Goal: Information Seeking & Learning: Learn about a topic

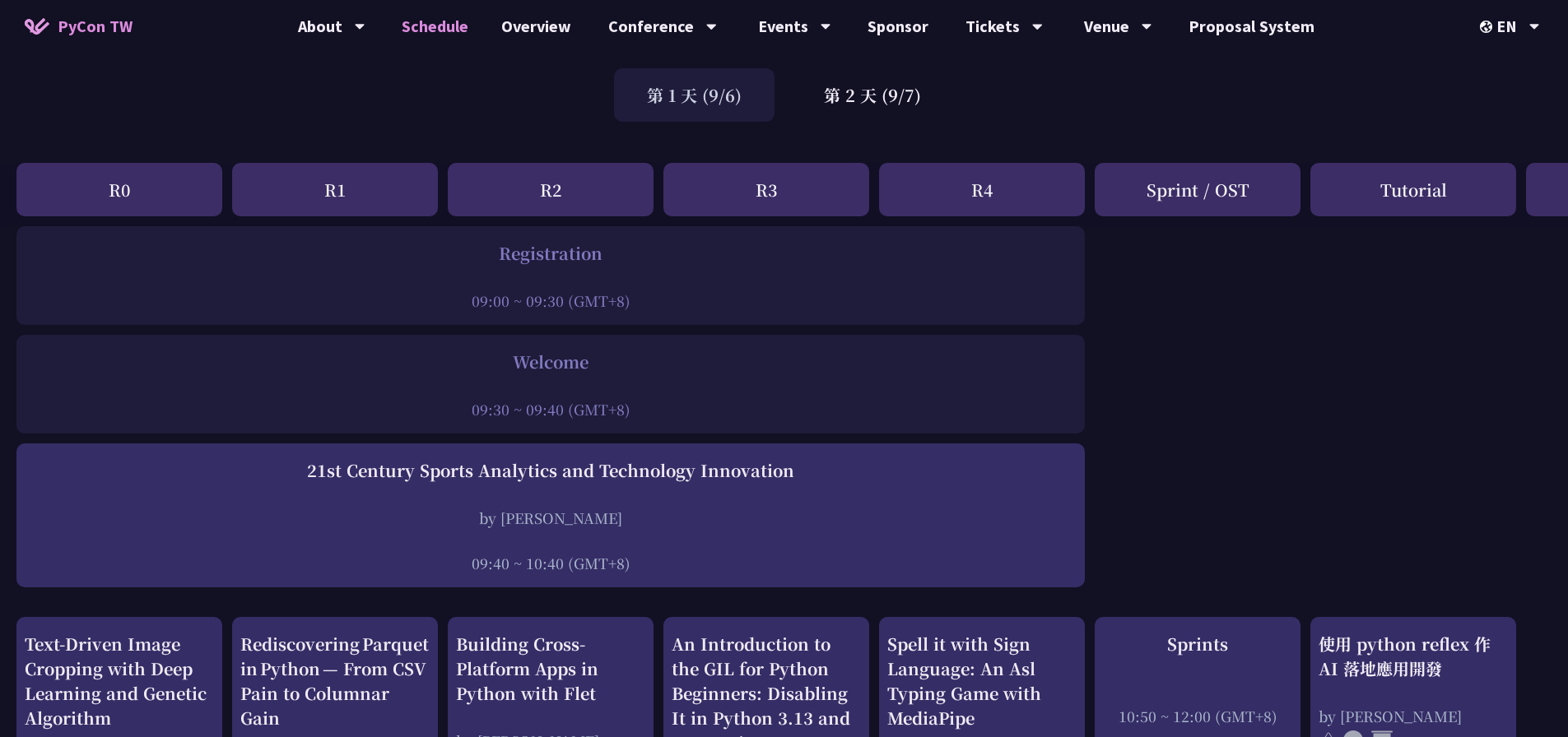
scroll to position [247, 0]
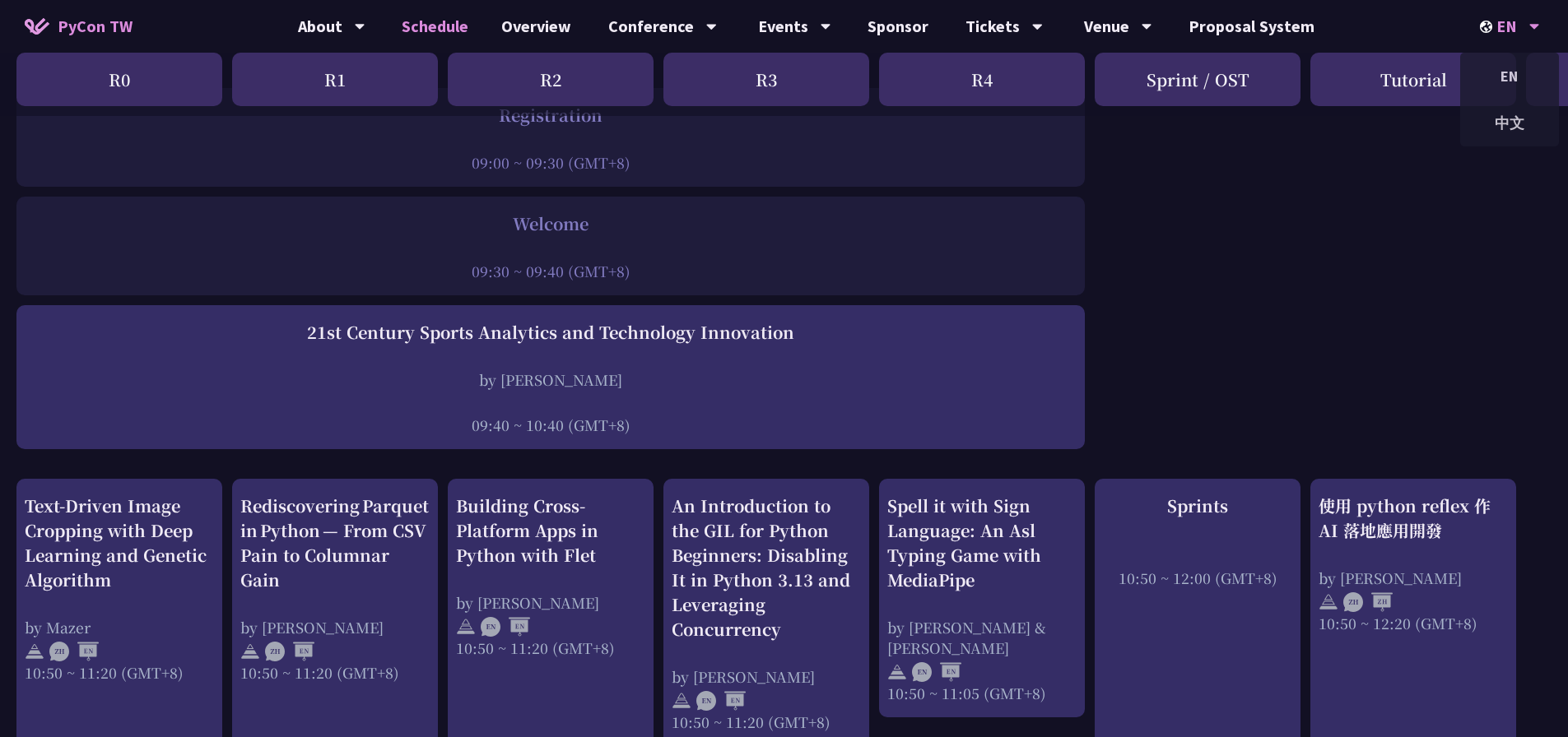
click at [1514, 28] on div "EN" at bounding box center [1509, 26] width 60 height 53
click at [1516, 115] on div "中文" at bounding box center [1509, 122] width 99 height 38
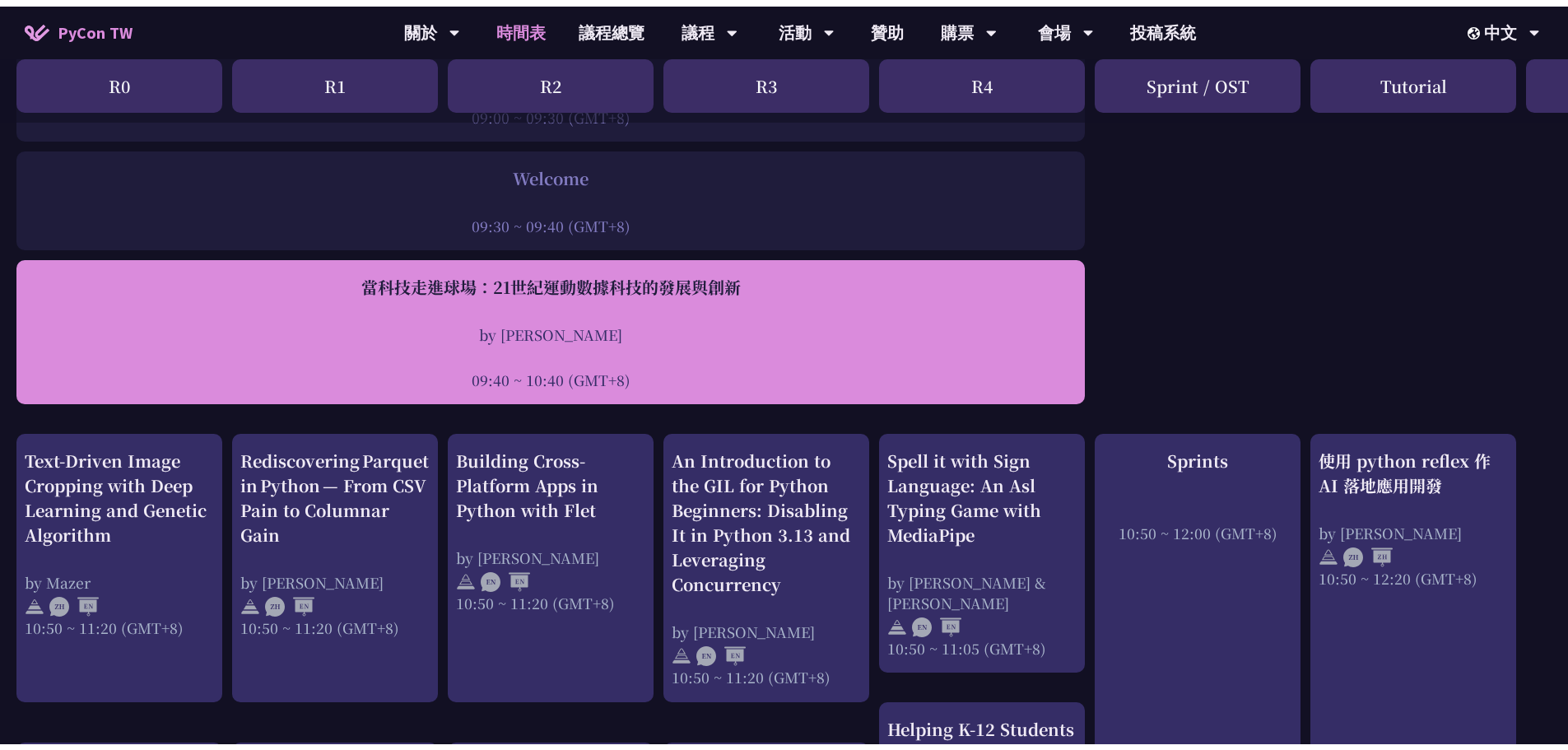
scroll to position [329, 0]
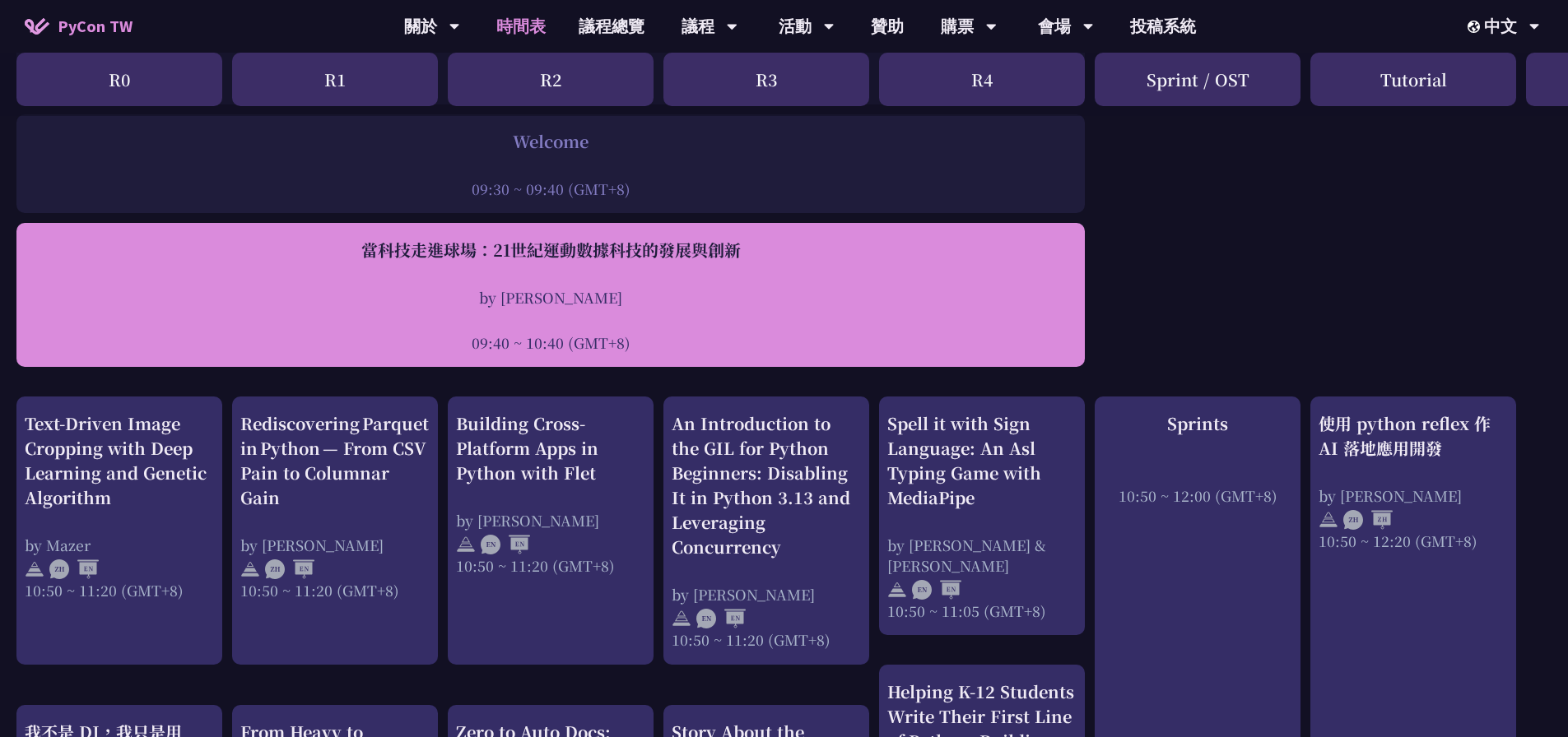
click at [550, 315] on div at bounding box center [550, 320] width 1052 height 25
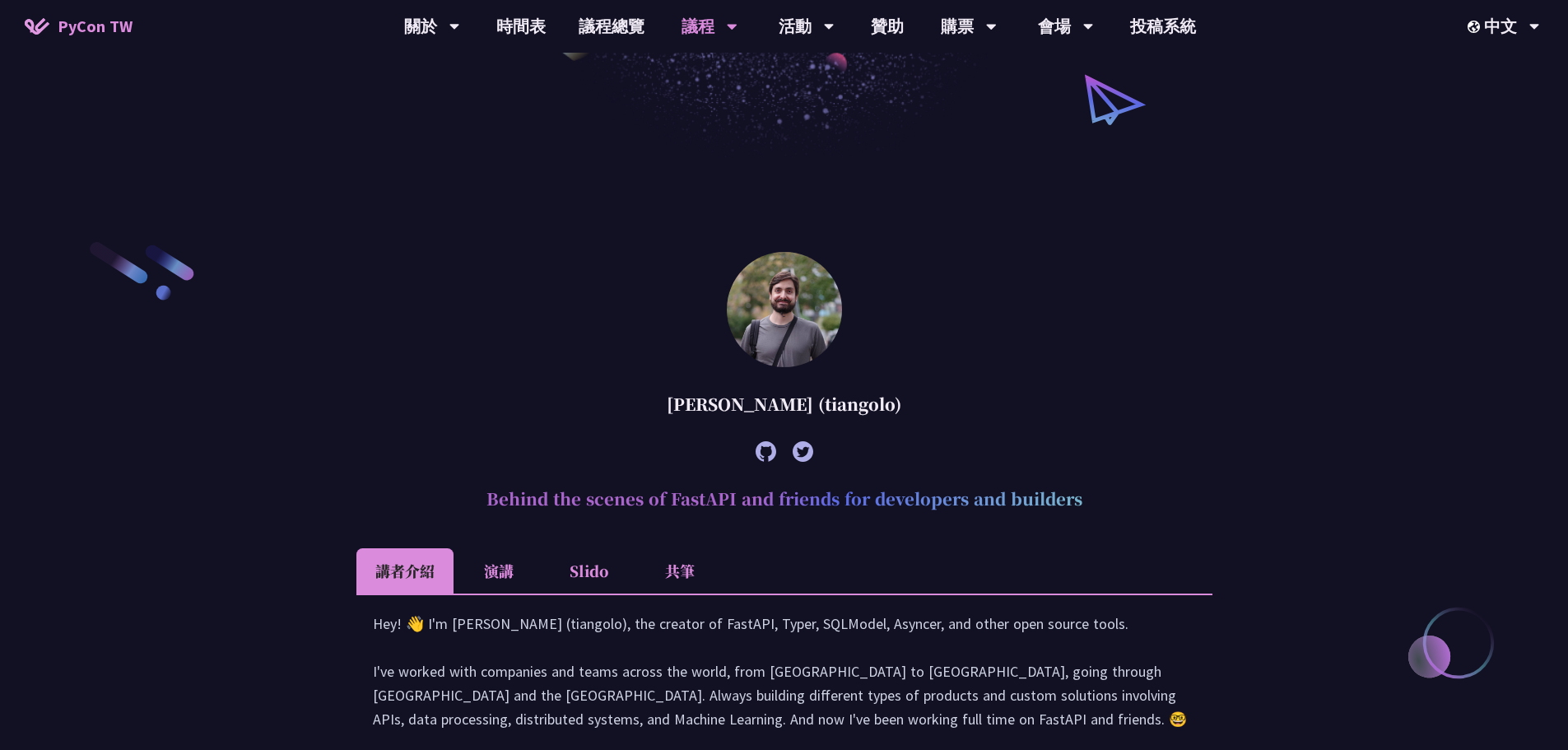
scroll to position [576, 0]
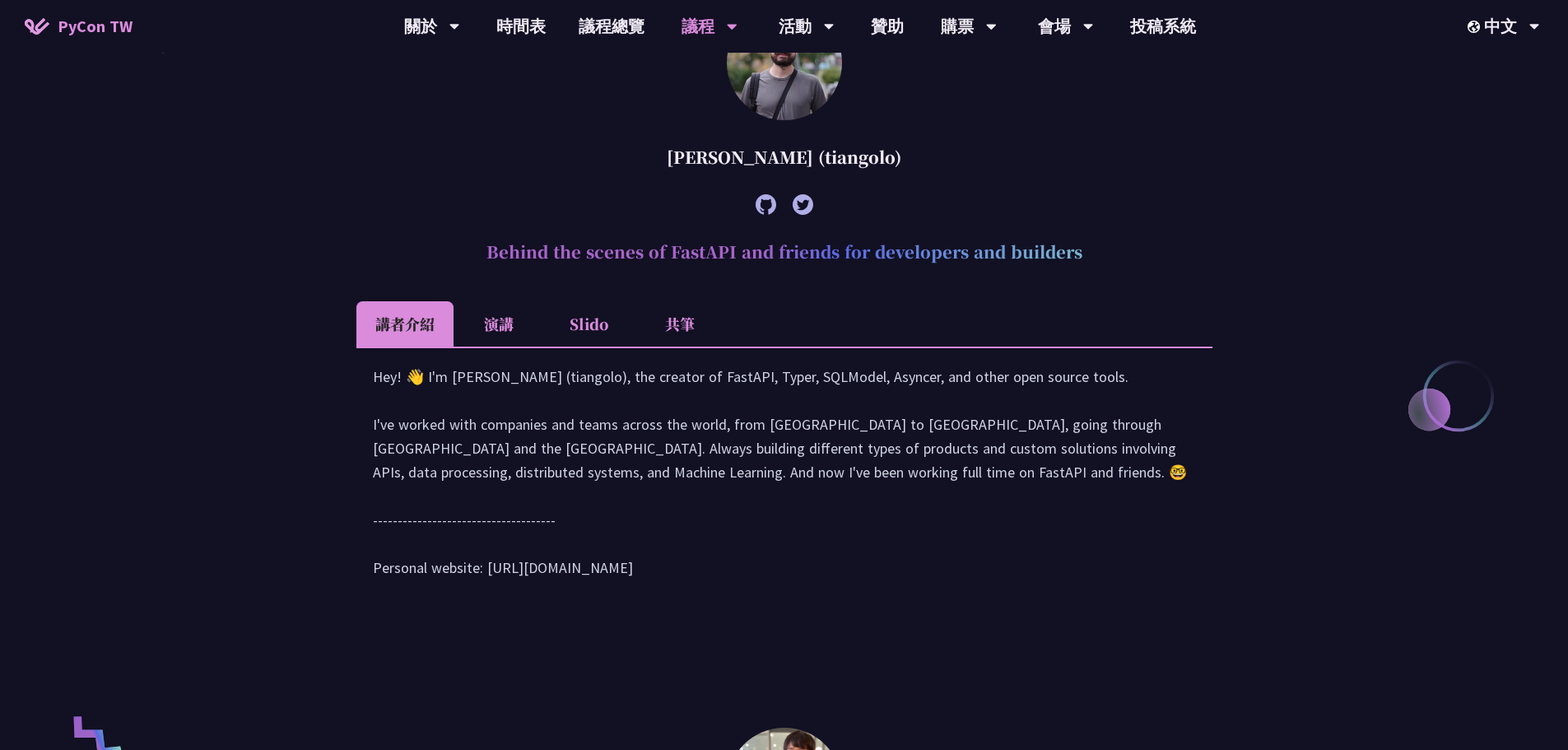
click at [601, 325] on li "Slido" at bounding box center [589, 323] width 90 height 45
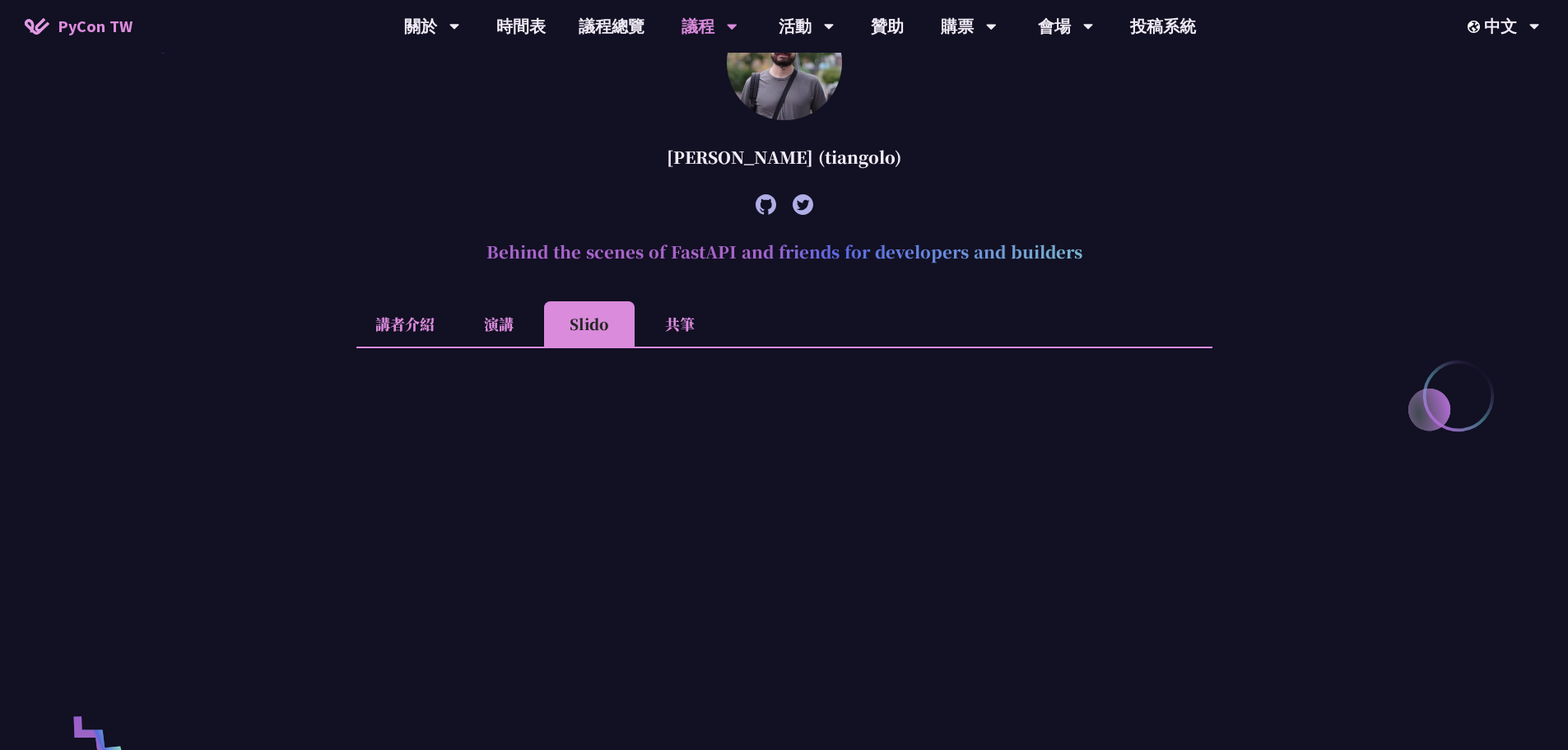
click at [511, 329] on li "演講" at bounding box center [498, 323] width 90 height 45
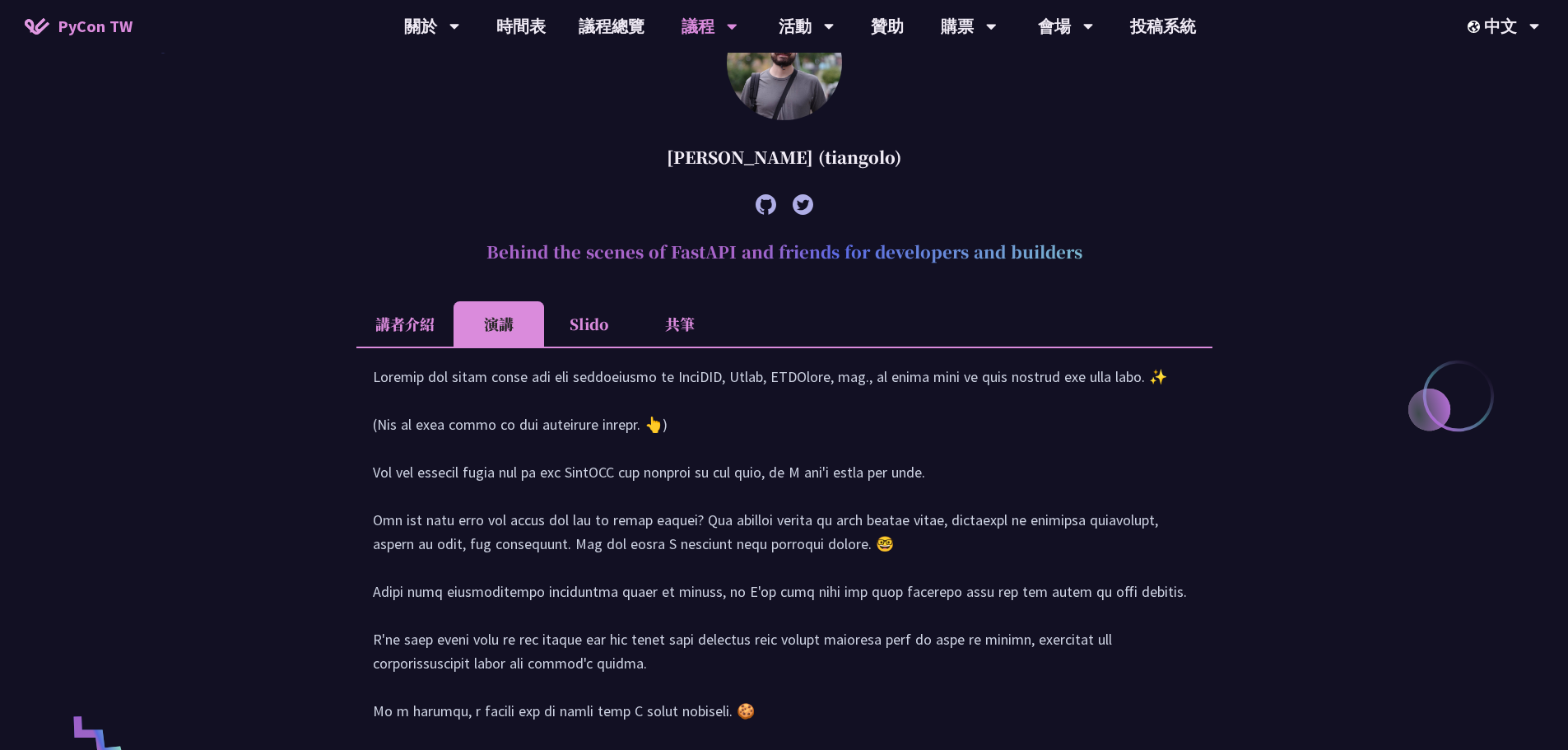
click at [677, 320] on li "共筆" at bounding box center [679, 323] width 90 height 45
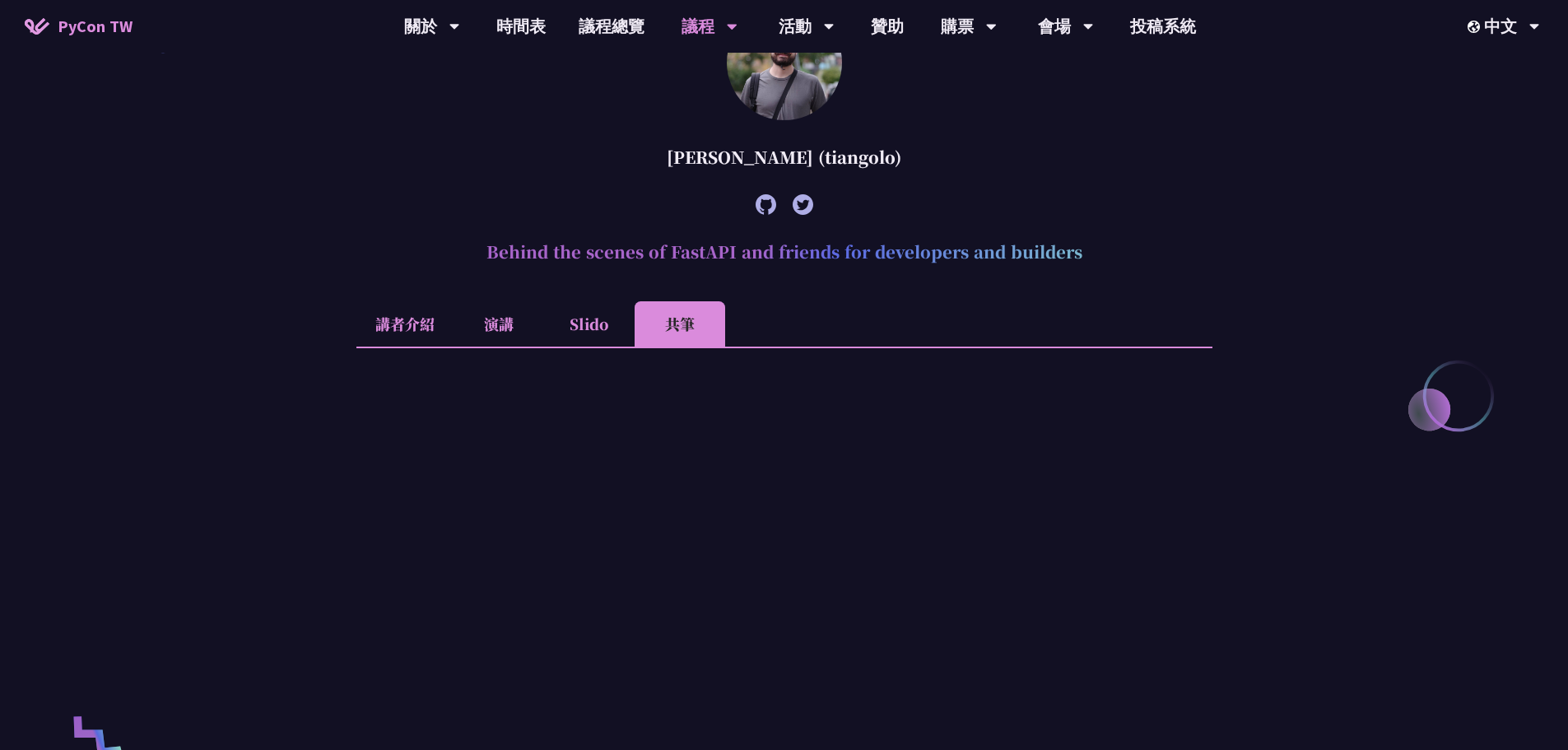
click at [432, 322] on li "講者介紹" at bounding box center [405, 323] width 97 height 45
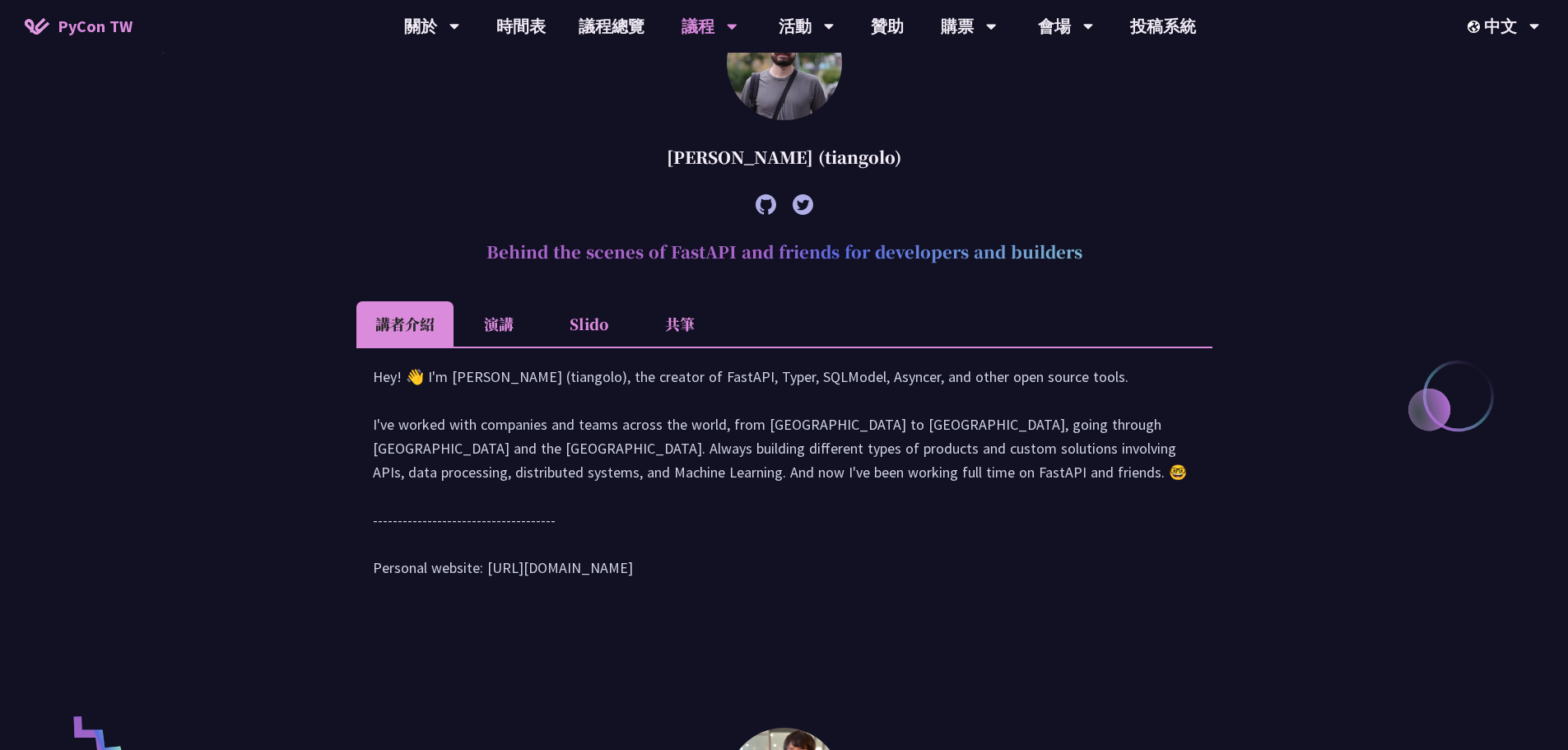
click at [473, 323] on li "演講" at bounding box center [498, 323] width 90 height 45
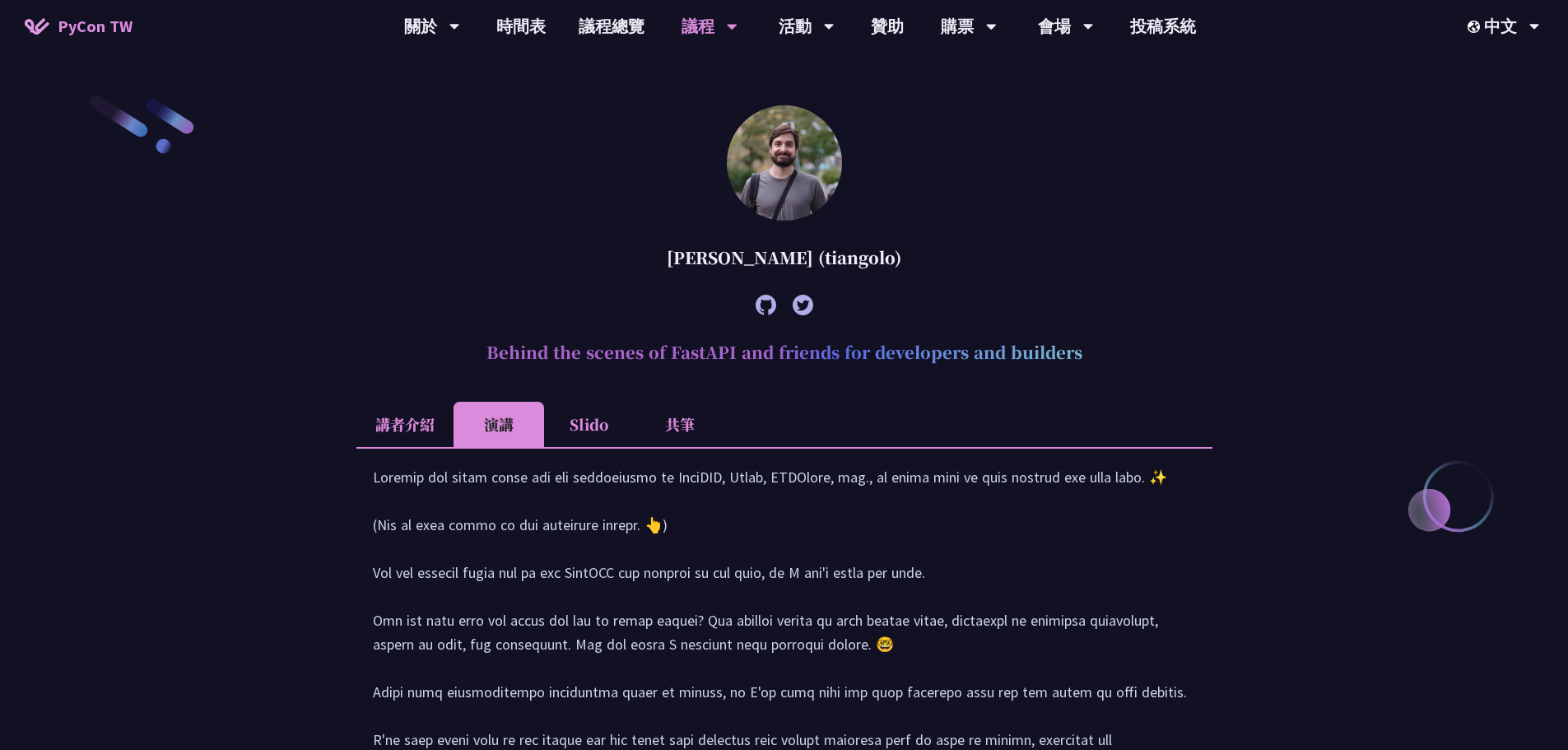
scroll to position [412, 0]
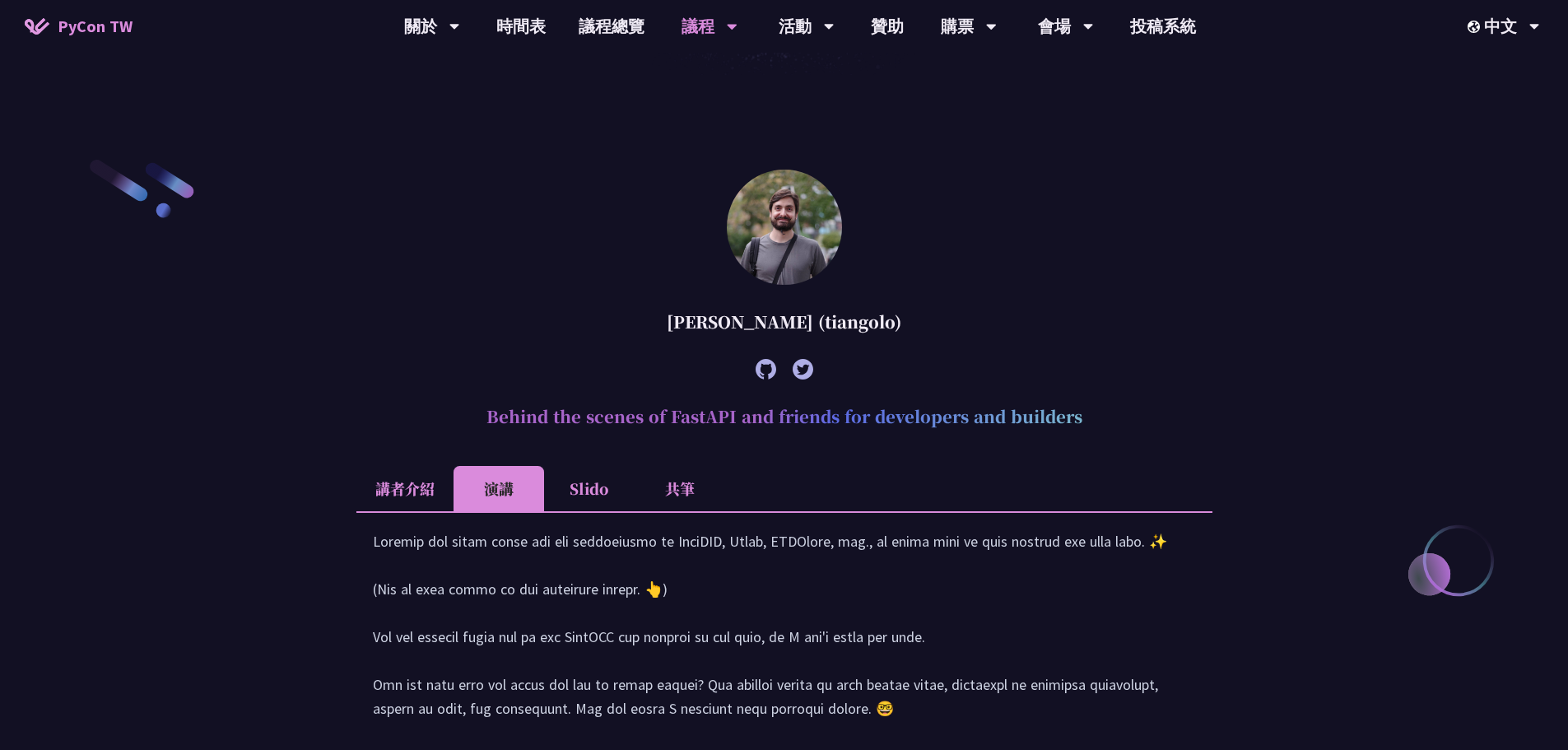
click at [446, 487] on li "講者介紹" at bounding box center [405, 488] width 97 height 45
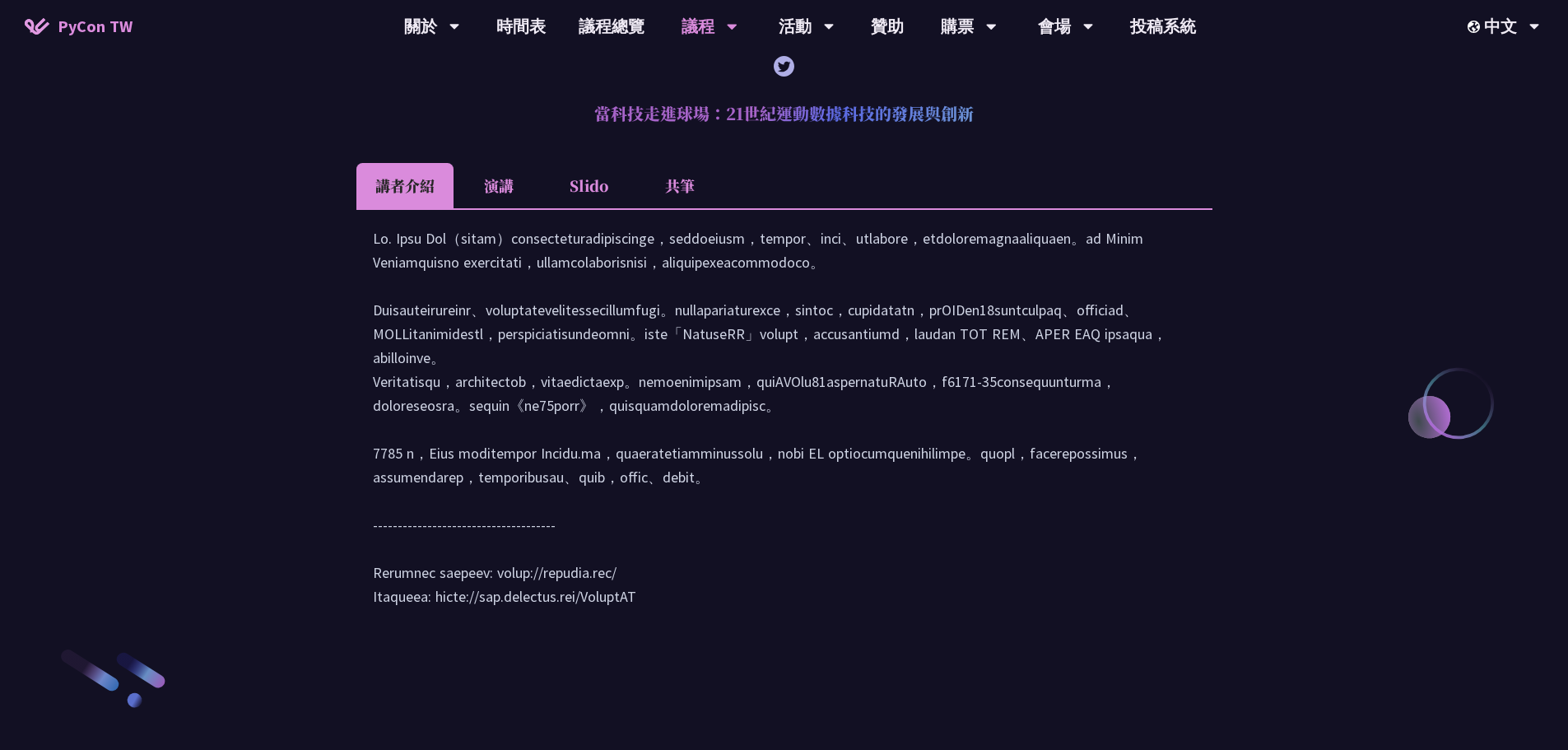
scroll to position [2058, 0]
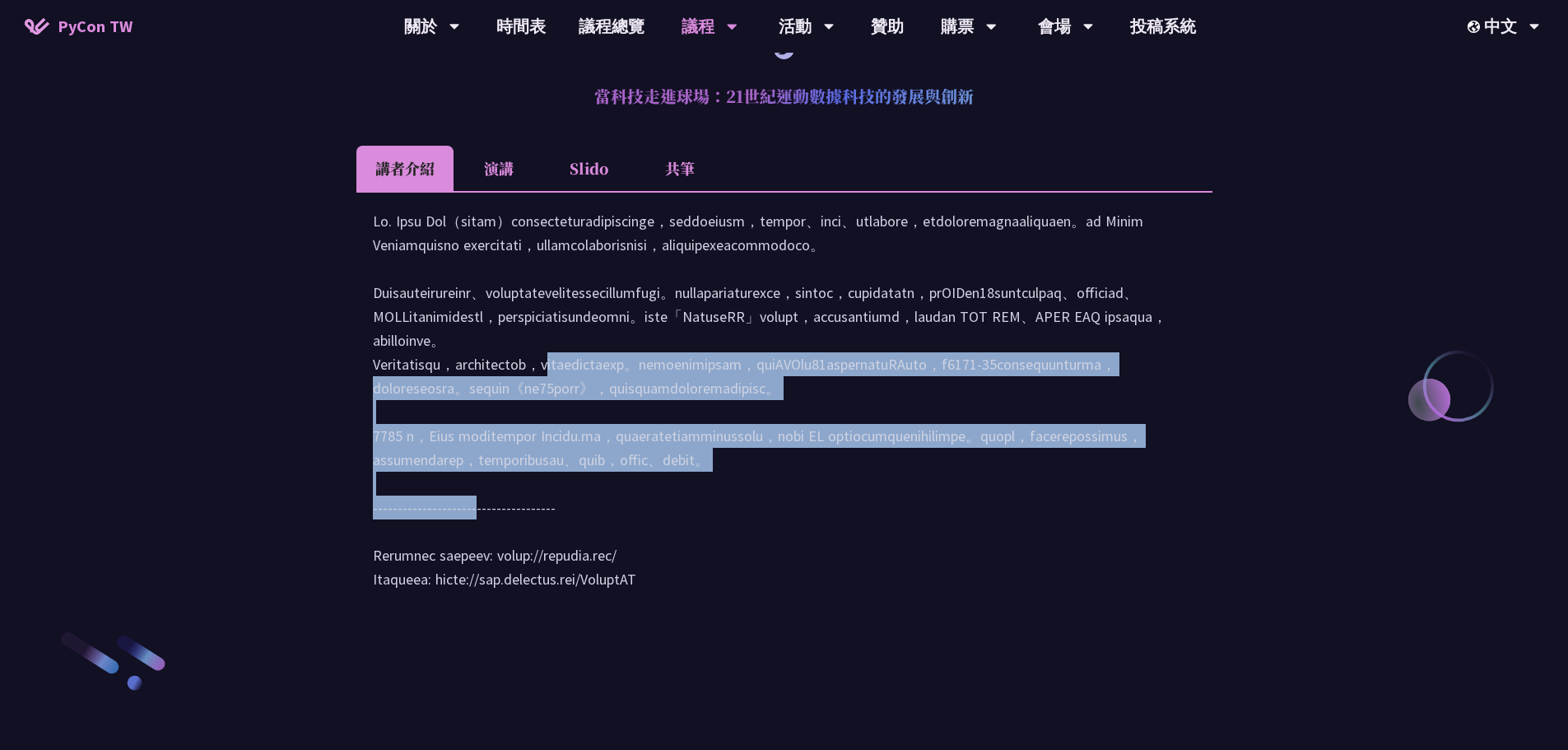
drag, startPoint x: 369, startPoint y: 476, endPoint x: 795, endPoint y: 626, distance: 451.6
click at [795, 624] on div at bounding box center [784, 407] width 856 height 433
click at [795, 607] on div at bounding box center [784, 408] width 823 height 398
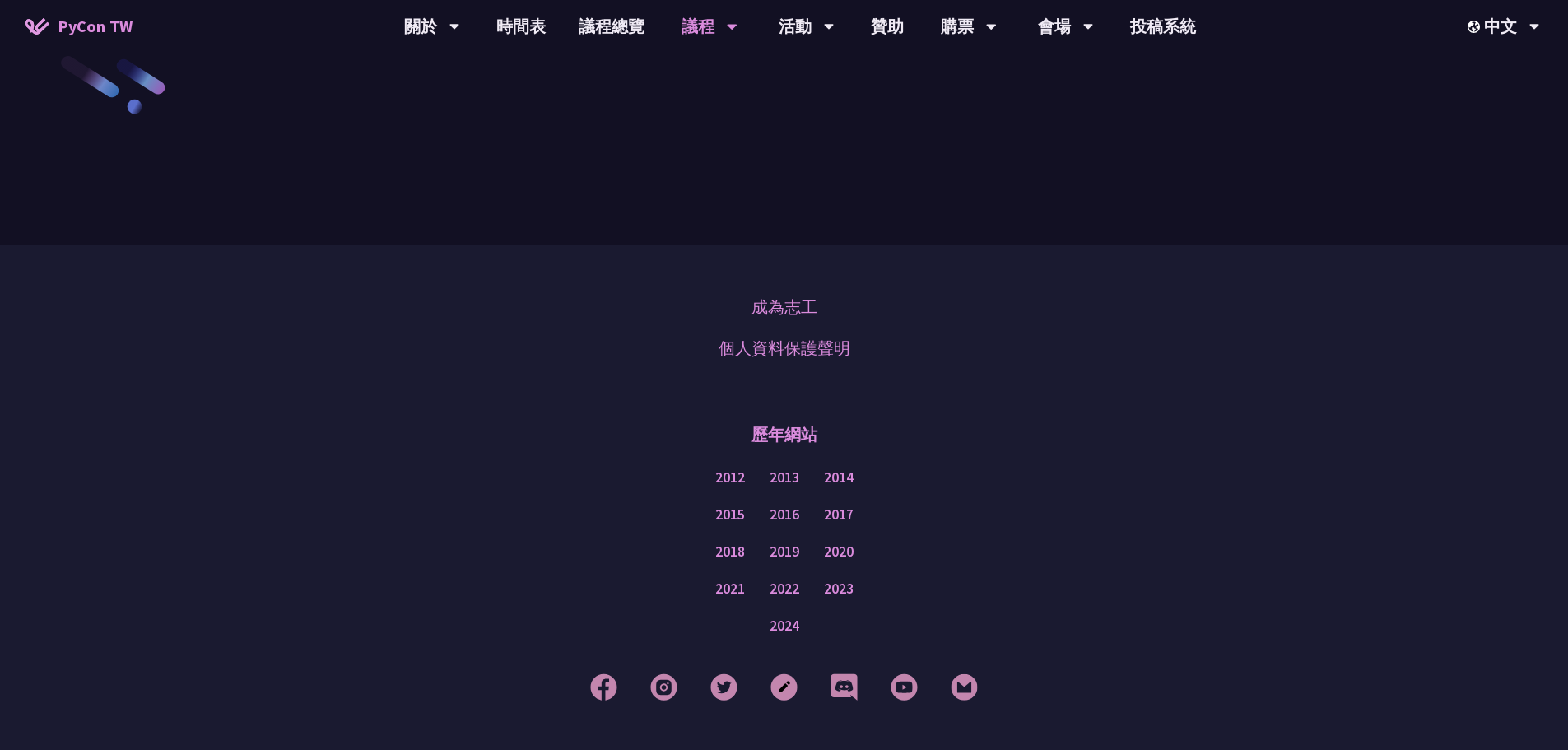
scroll to position [2866, 0]
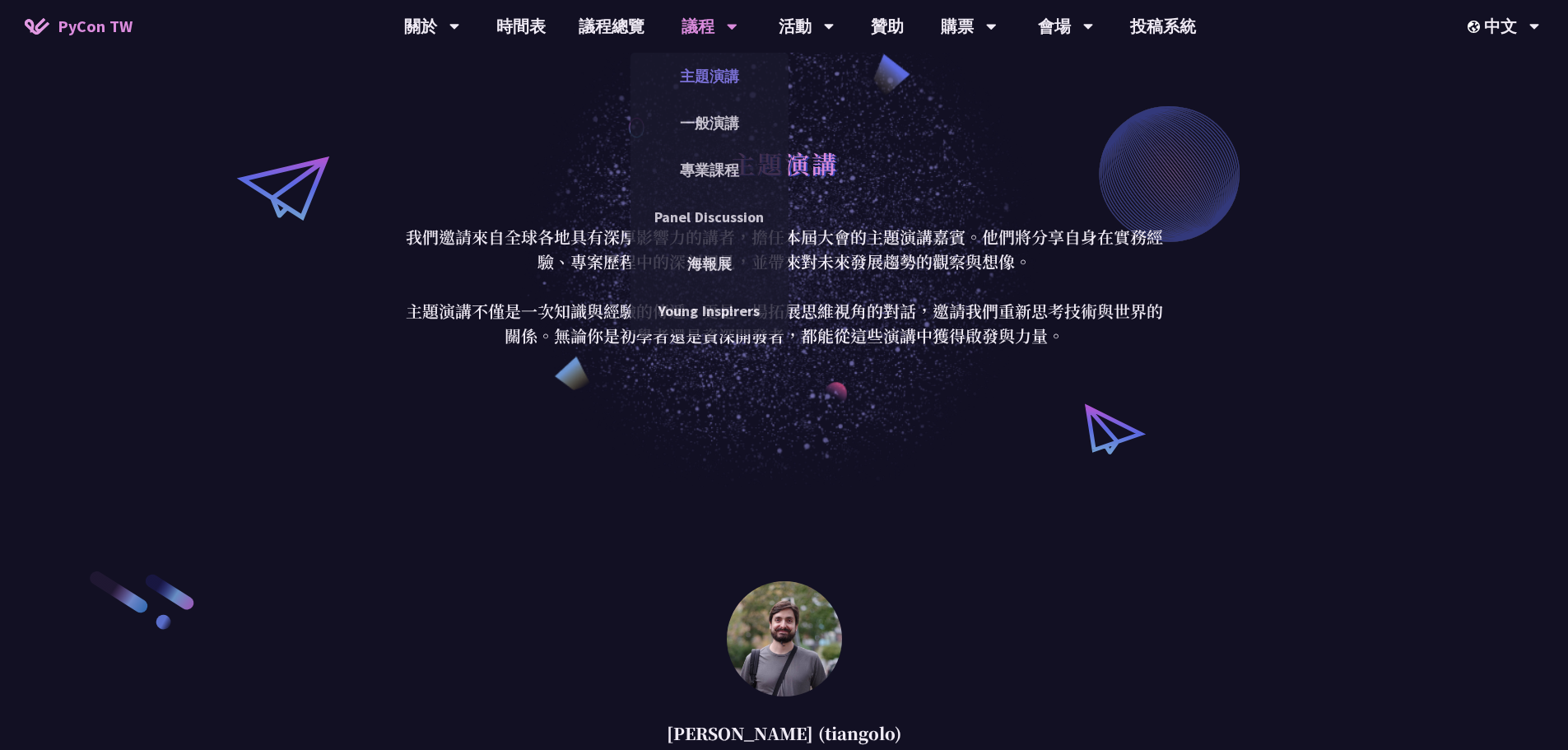
click at [710, 77] on link "主題演講" at bounding box center [709, 76] width 158 height 38
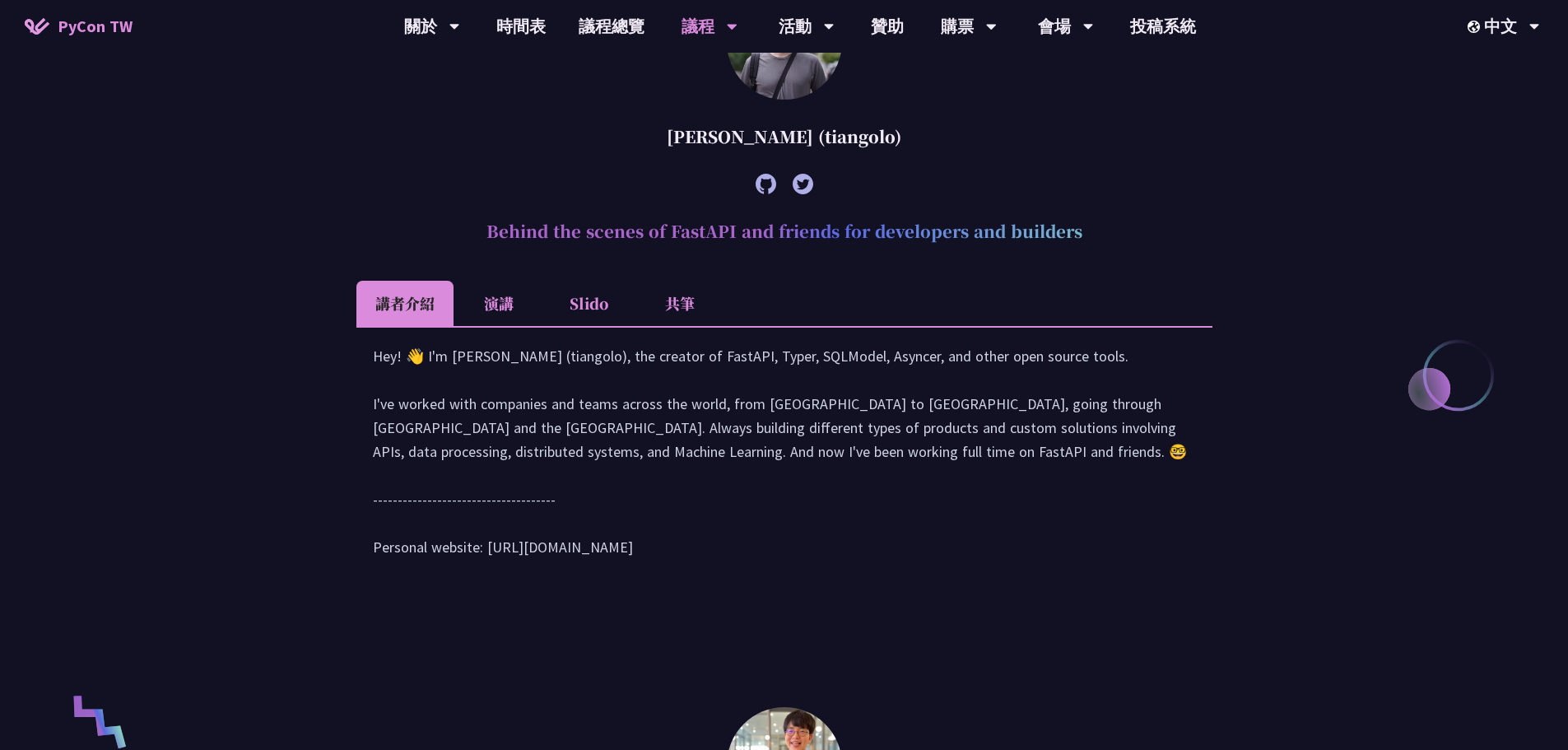
scroll to position [576, 0]
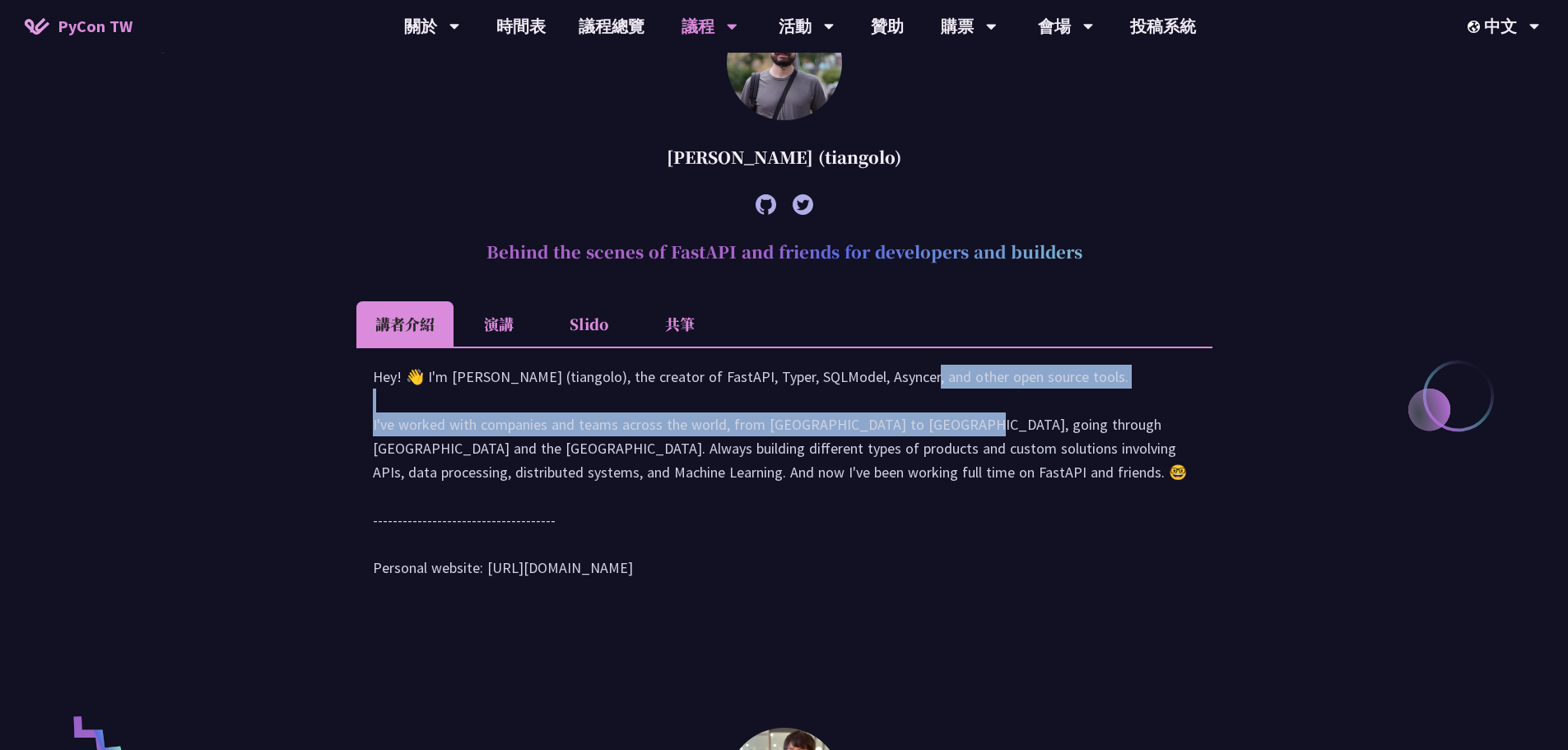
drag, startPoint x: 751, startPoint y: 402, endPoint x: 774, endPoint y: 457, distance: 59.6
click at [774, 457] on div "Hey! 👋 I'm [PERSON_NAME] (tiangolo), the creator of FastAPI, Typer, SQLModel, A…" at bounding box center [784, 480] width 823 height 231
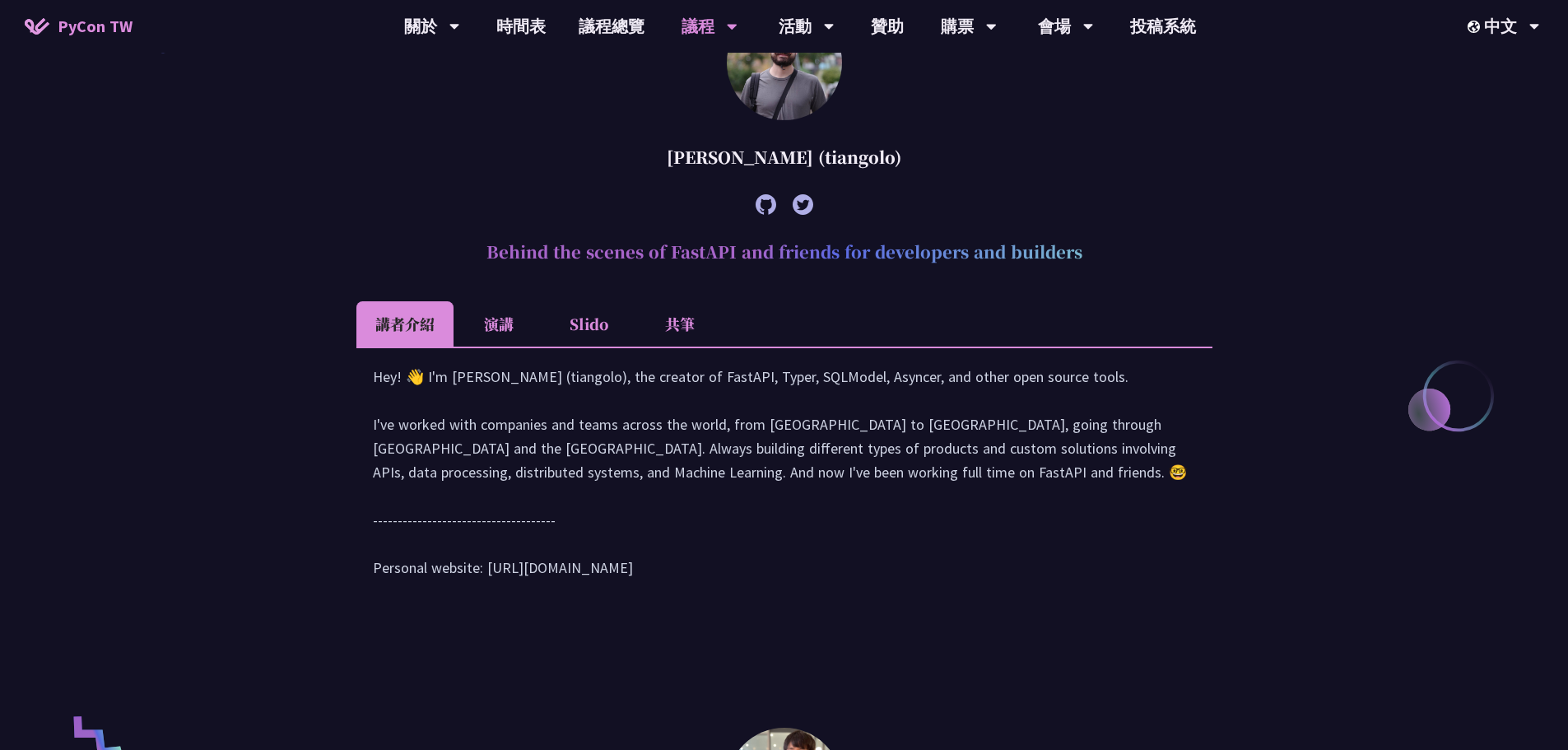
click at [734, 463] on div "Hey! 👋 I'm [PERSON_NAME] (tiangolo), the creator of FastAPI, Typer, SQLModel, A…" at bounding box center [784, 480] width 823 height 231
drag, startPoint x: 486, startPoint y: 248, endPoint x: 1128, endPoint y: 237, distance: 642.1
click at [1128, 237] on h2 "Behind the scenes of FastAPI and friends for developers and builders" at bounding box center [784, 252] width 856 height 49
click at [1119, 247] on h2 "Behind the scenes of FastAPI and friends for developers and builders" at bounding box center [784, 252] width 856 height 49
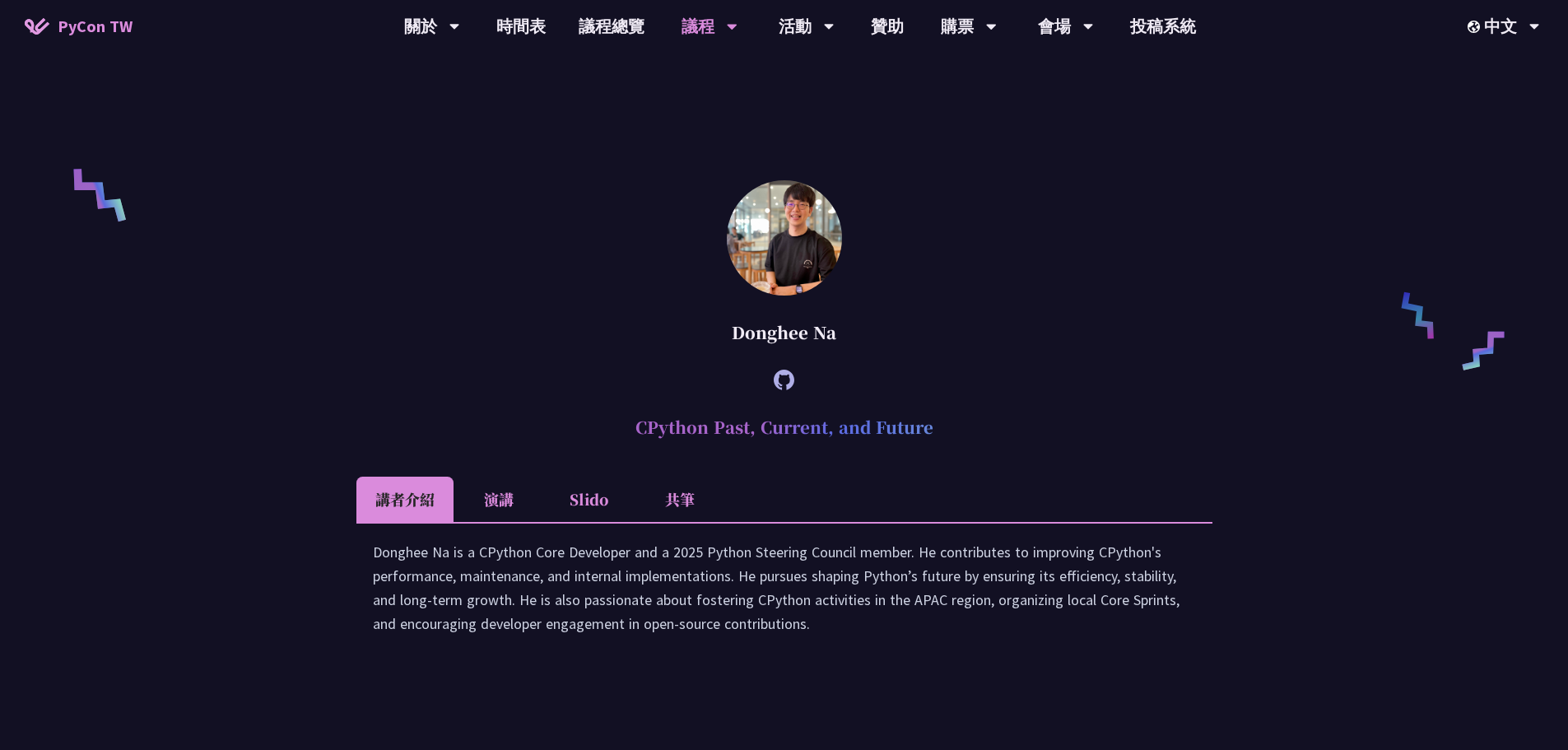
scroll to position [1152, 0]
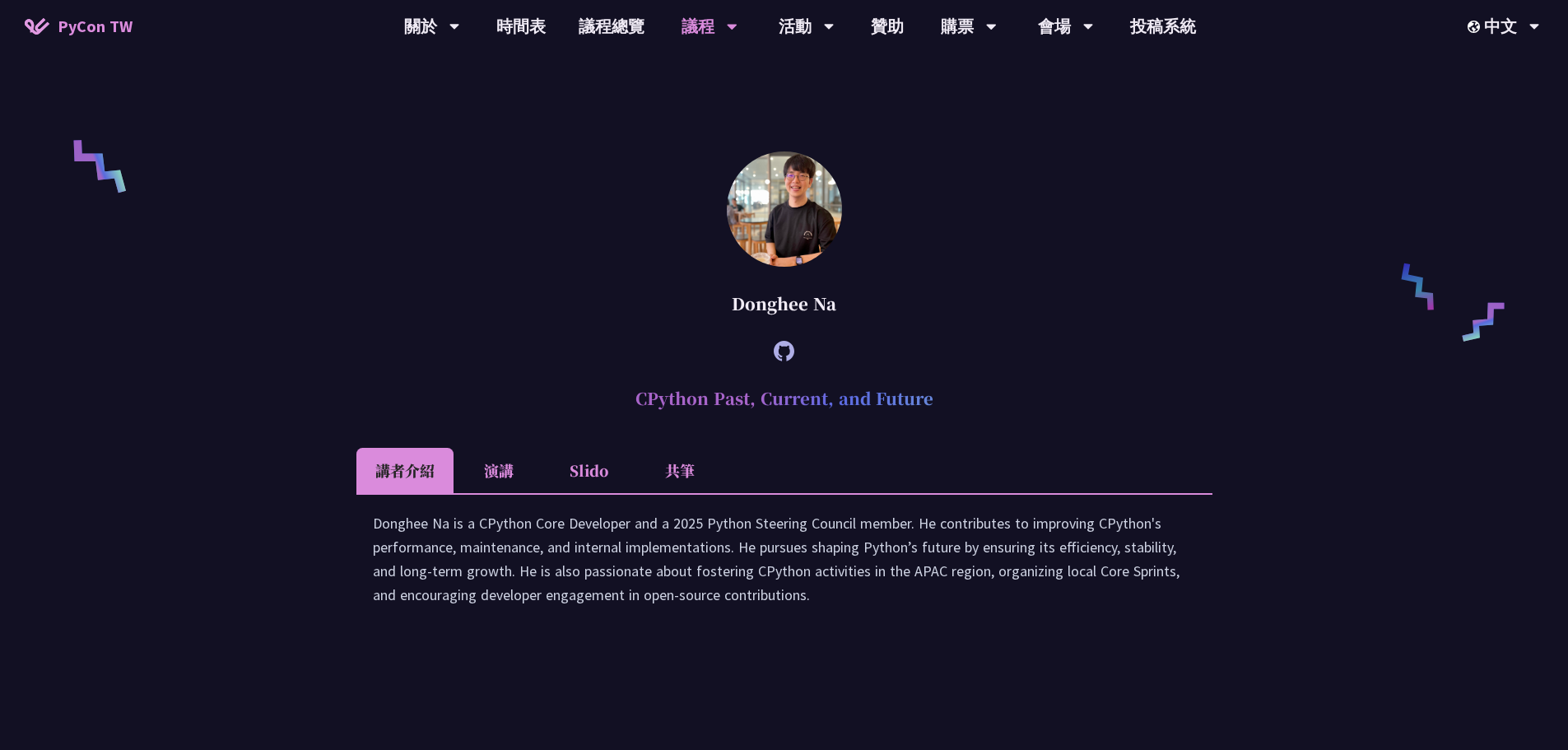
drag, startPoint x: 631, startPoint y: 418, endPoint x: 981, endPoint y: 418, distance: 350.0
click at [981, 418] on h2 "CPython Past, Current, and Future" at bounding box center [784, 398] width 856 height 49
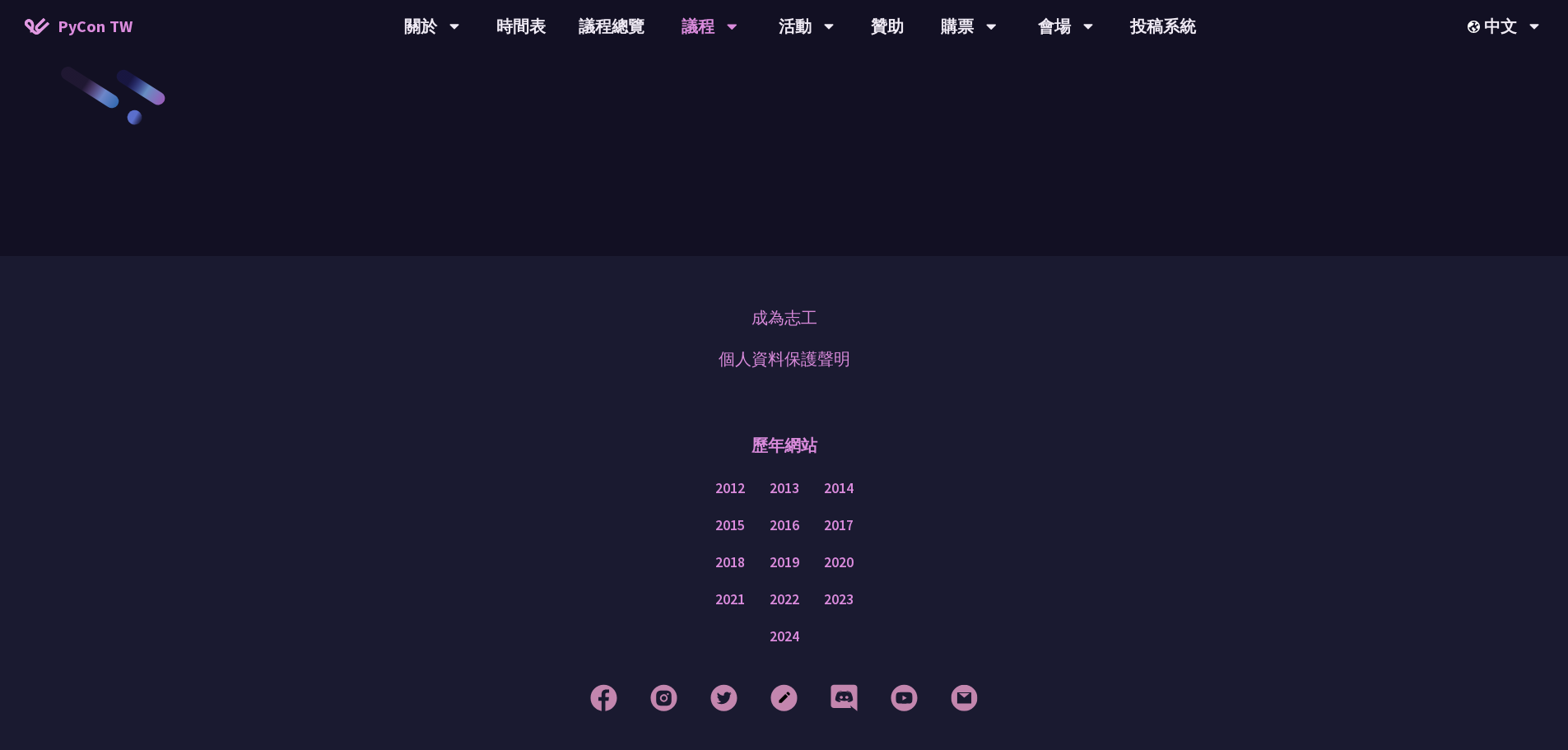
scroll to position [2866, 0]
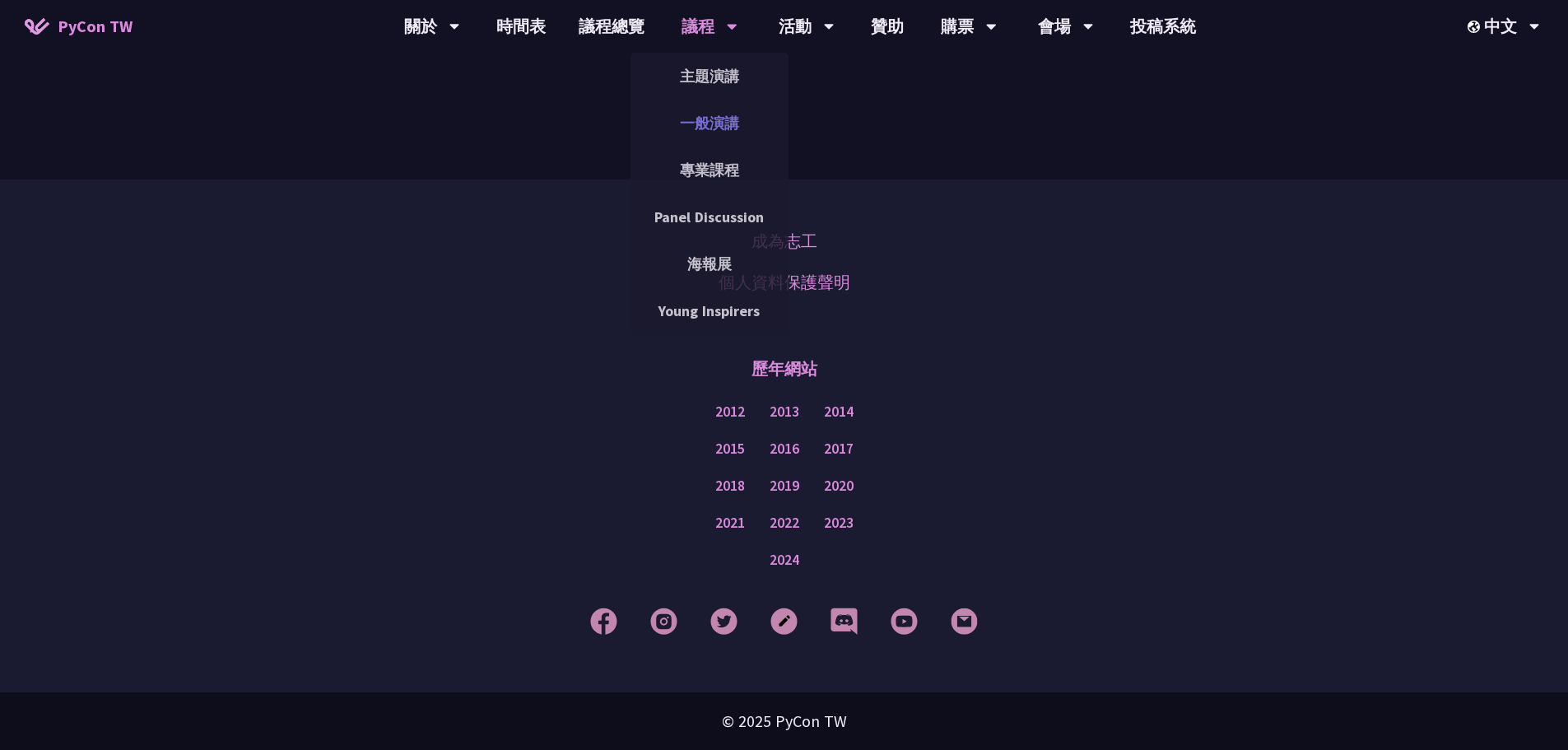
click at [721, 122] on link "一般演講" at bounding box center [709, 122] width 158 height 38
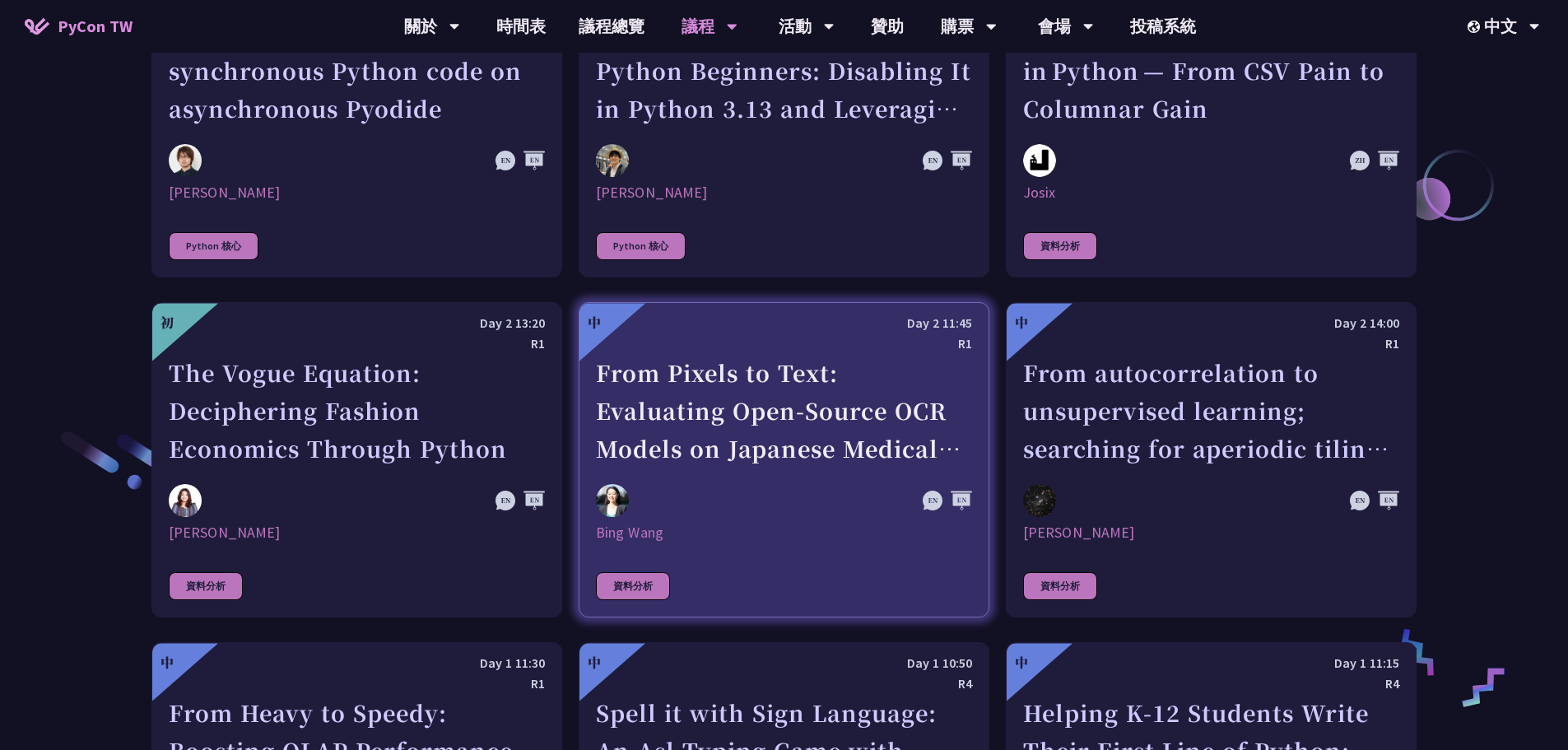
scroll to position [2387, 0]
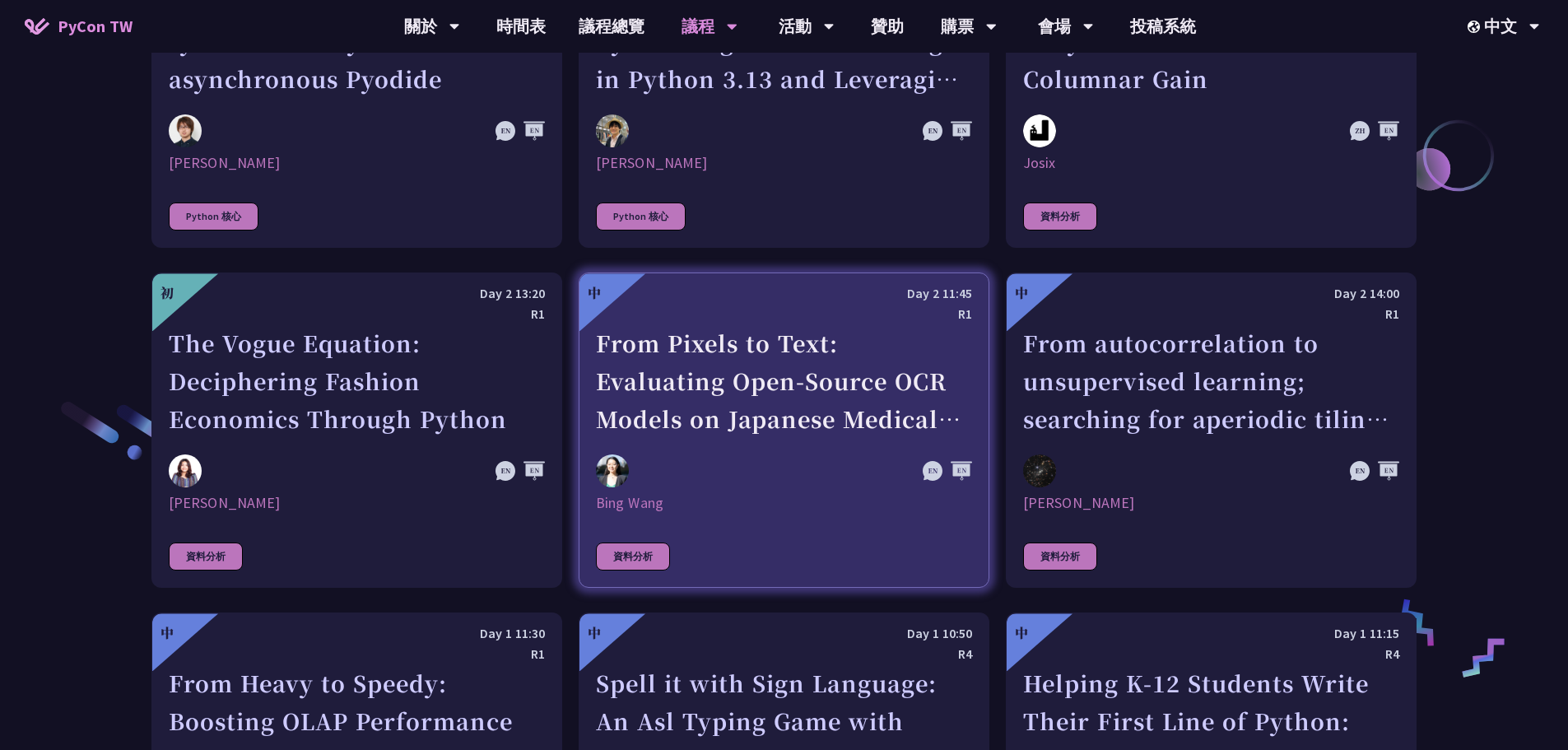
click at [771, 378] on div "From Pixels to Text: Evaluating Open-Source OCR Models on Japanese Medical Docu…" at bounding box center [784, 381] width 376 height 114
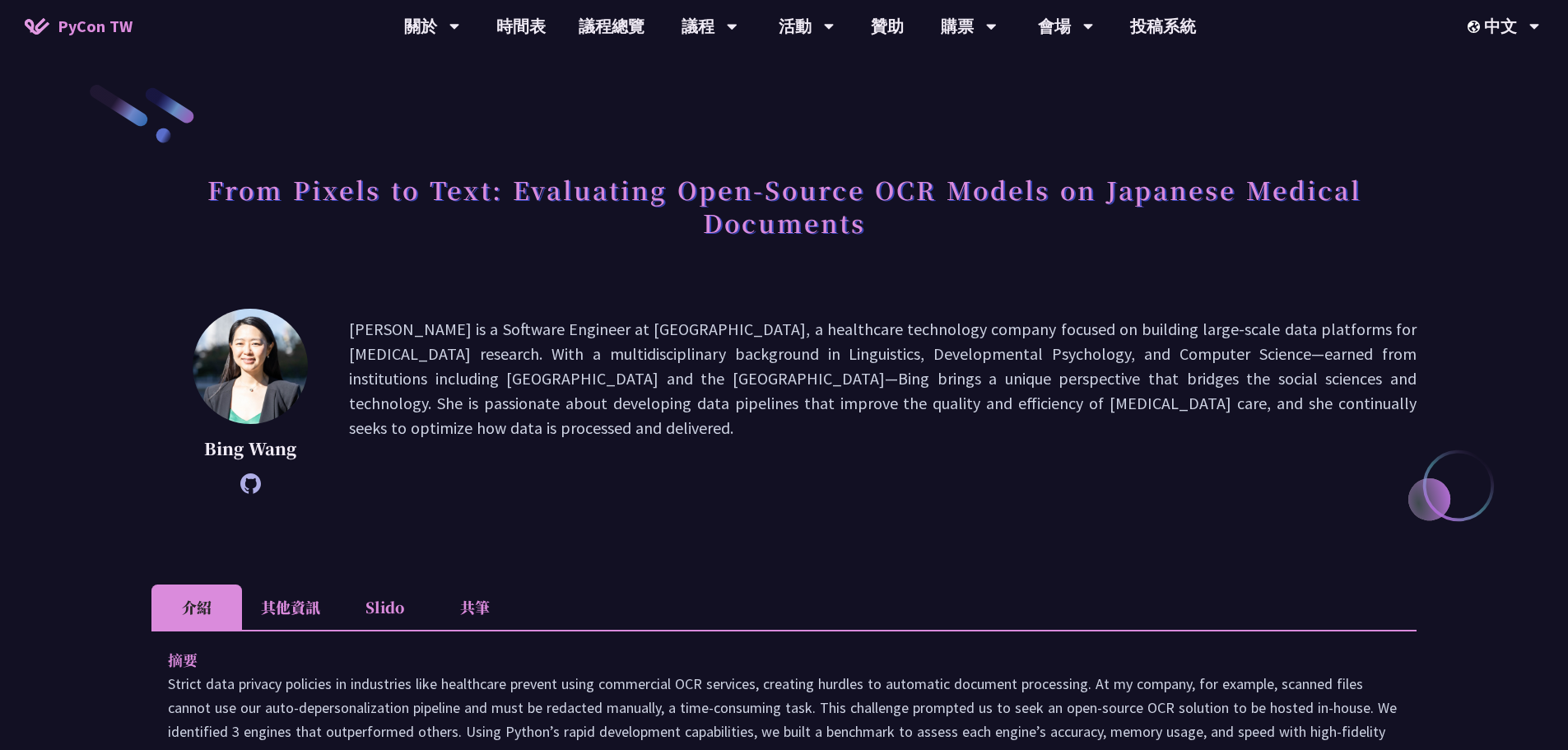
drag, startPoint x: 771, startPoint y: 378, endPoint x: 644, endPoint y: 370, distance: 127.3
click at [644, 370] on p "[PERSON_NAME] is a Software Engineer at [GEOGRAPHIC_DATA], a healthcare technol…" at bounding box center [882, 401] width 1067 height 168
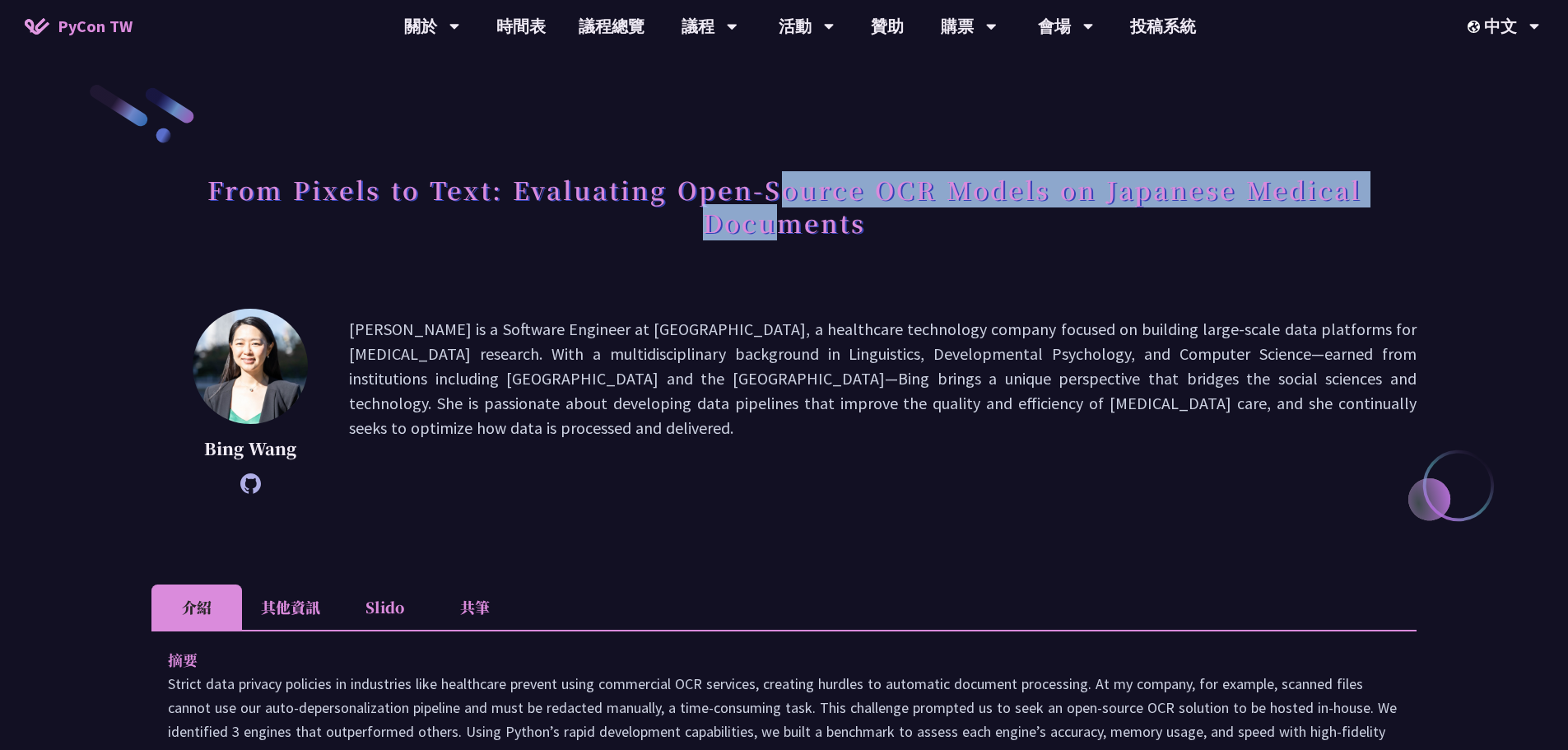
drag, startPoint x: 775, startPoint y: 191, endPoint x: 779, endPoint y: 230, distance: 39.2
click at [779, 230] on h1 "From Pixels to Text: Evaluating Open-Source OCR Models on Japanese Medical Docu…" at bounding box center [784, 206] width 1265 height 82
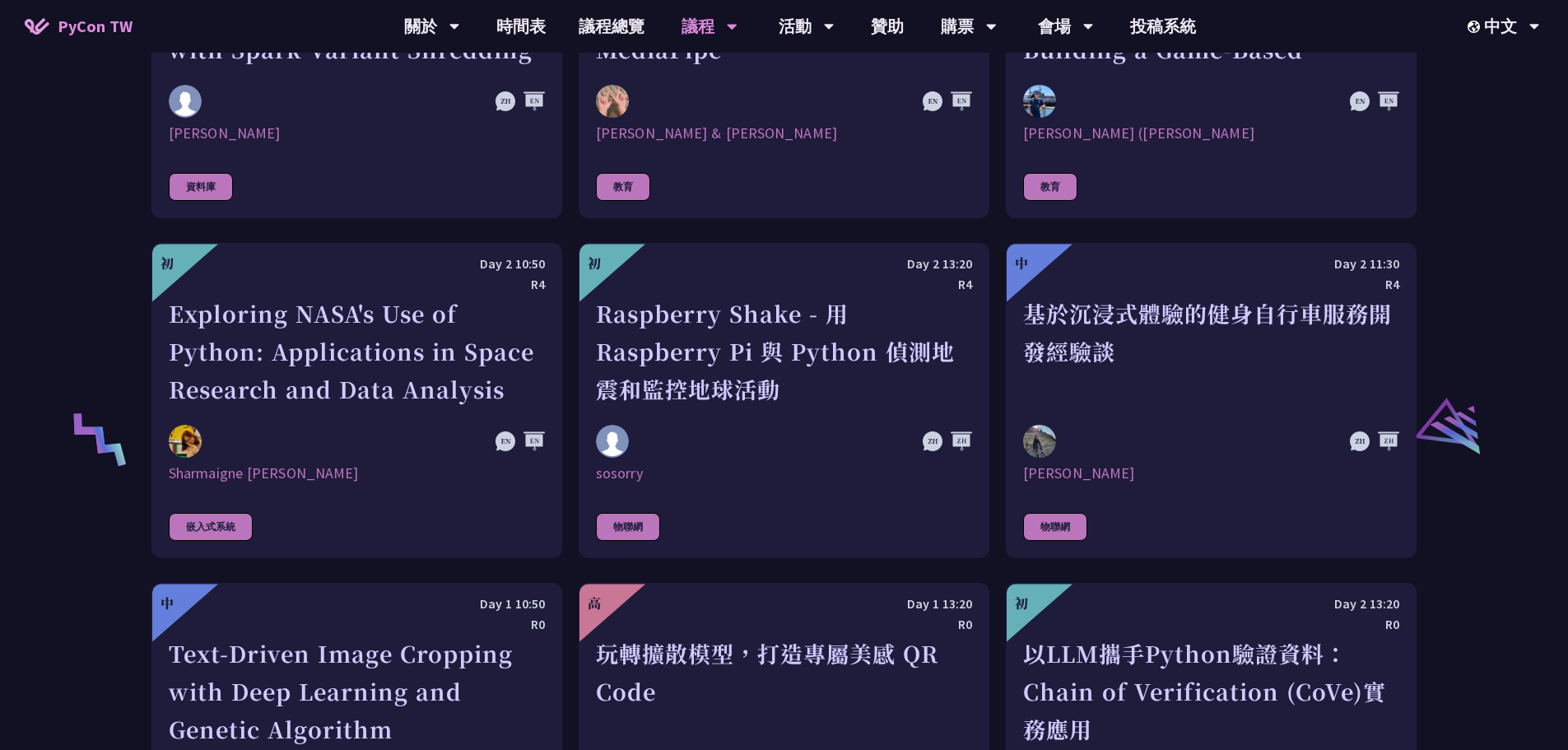
scroll to position [2720, 0]
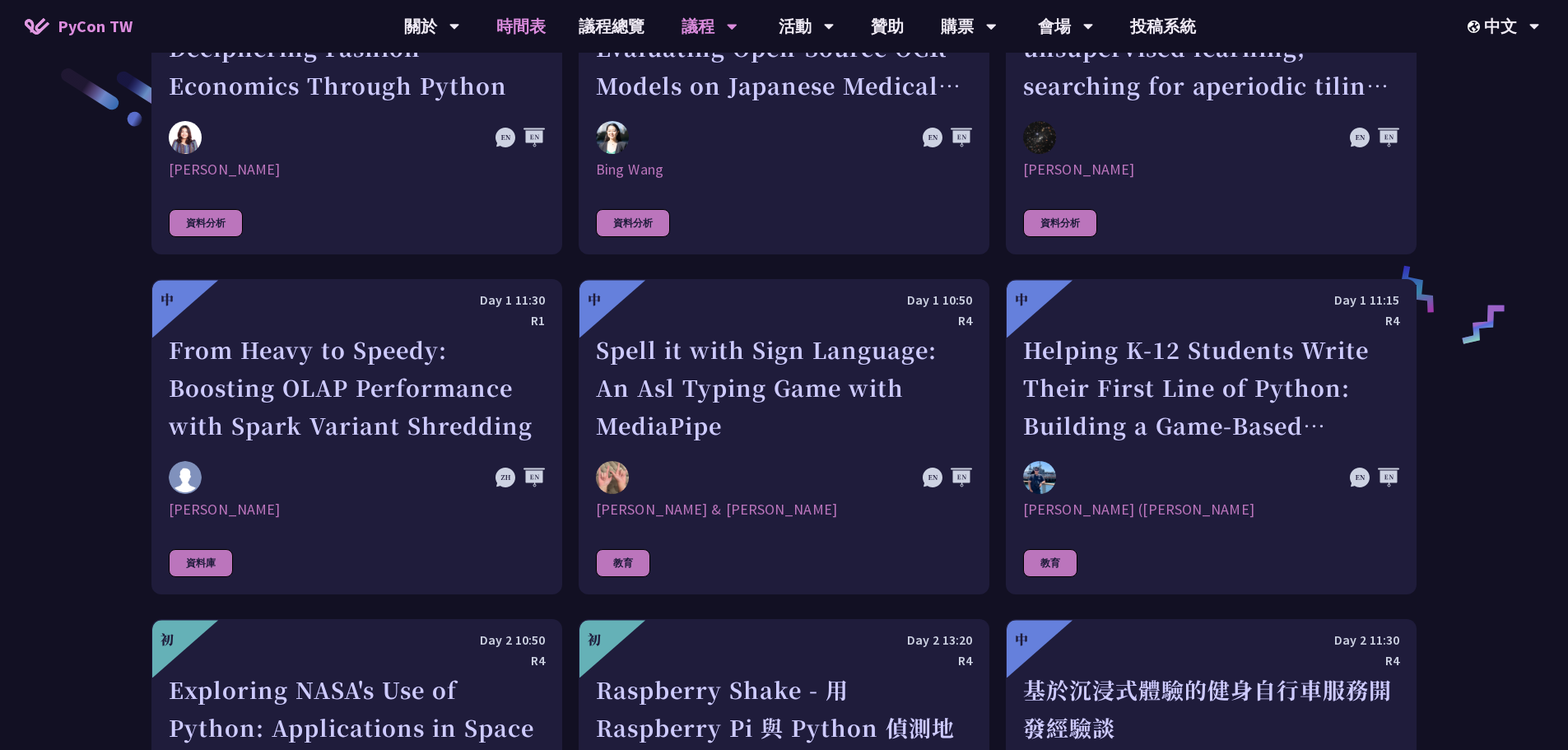
click at [539, 27] on link "時間表" at bounding box center [520, 26] width 82 height 53
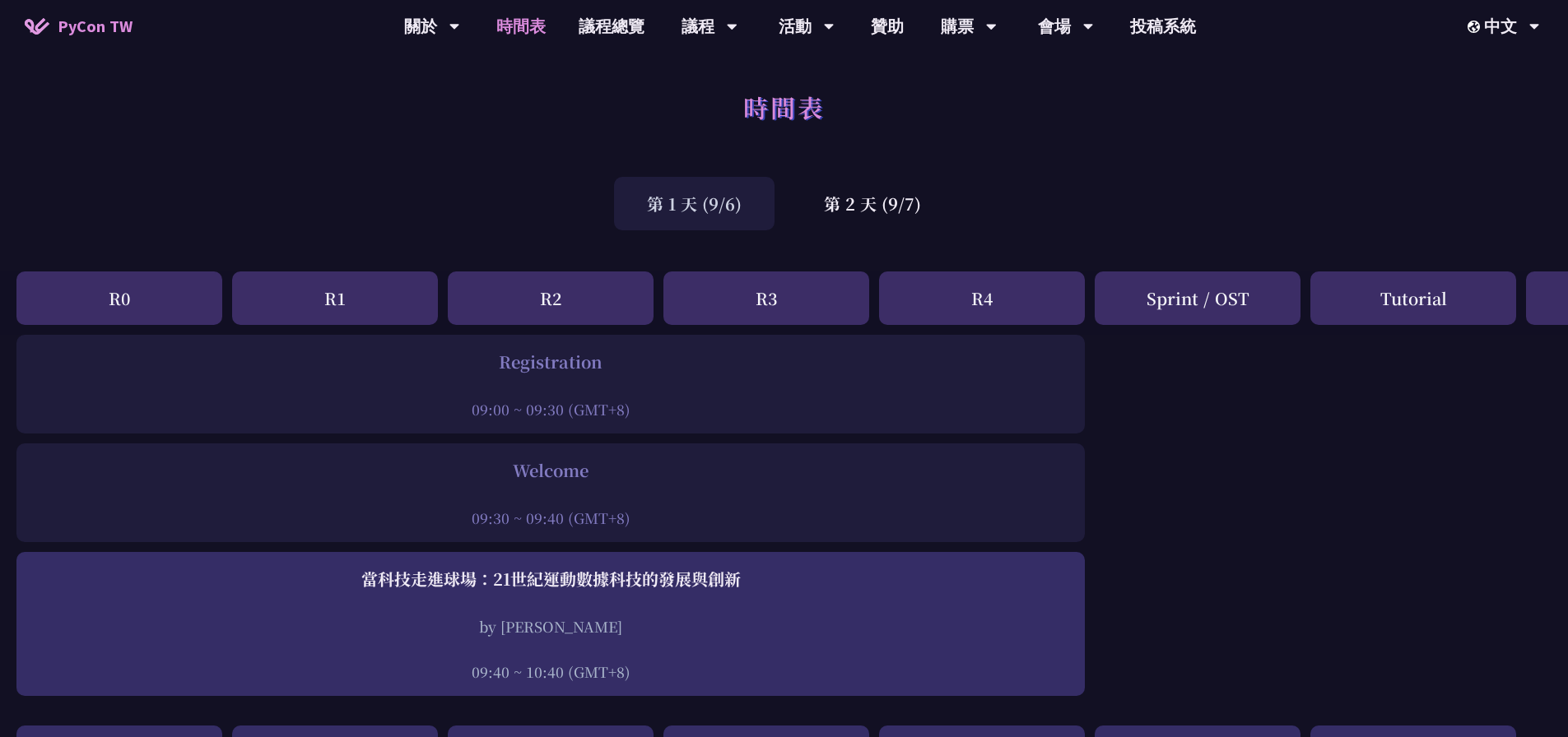
click at [729, 208] on div "第 1 天 (9/6)" at bounding box center [694, 203] width 161 height 54
click at [878, 201] on div "第 2 天 (9/7)" at bounding box center [872, 203] width 163 height 54
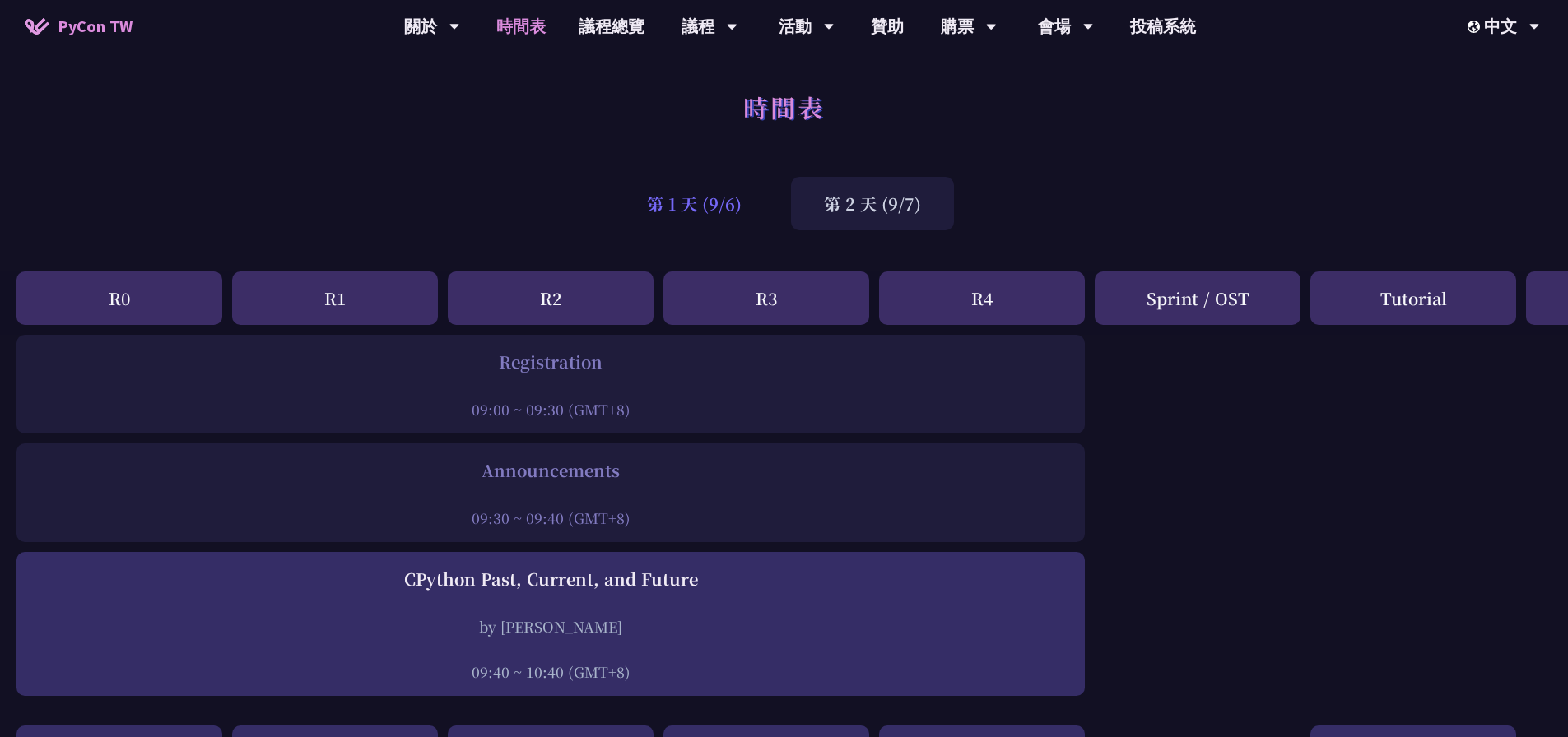
click at [724, 201] on div "第 1 天 (9/6)" at bounding box center [694, 203] width 161 height 54
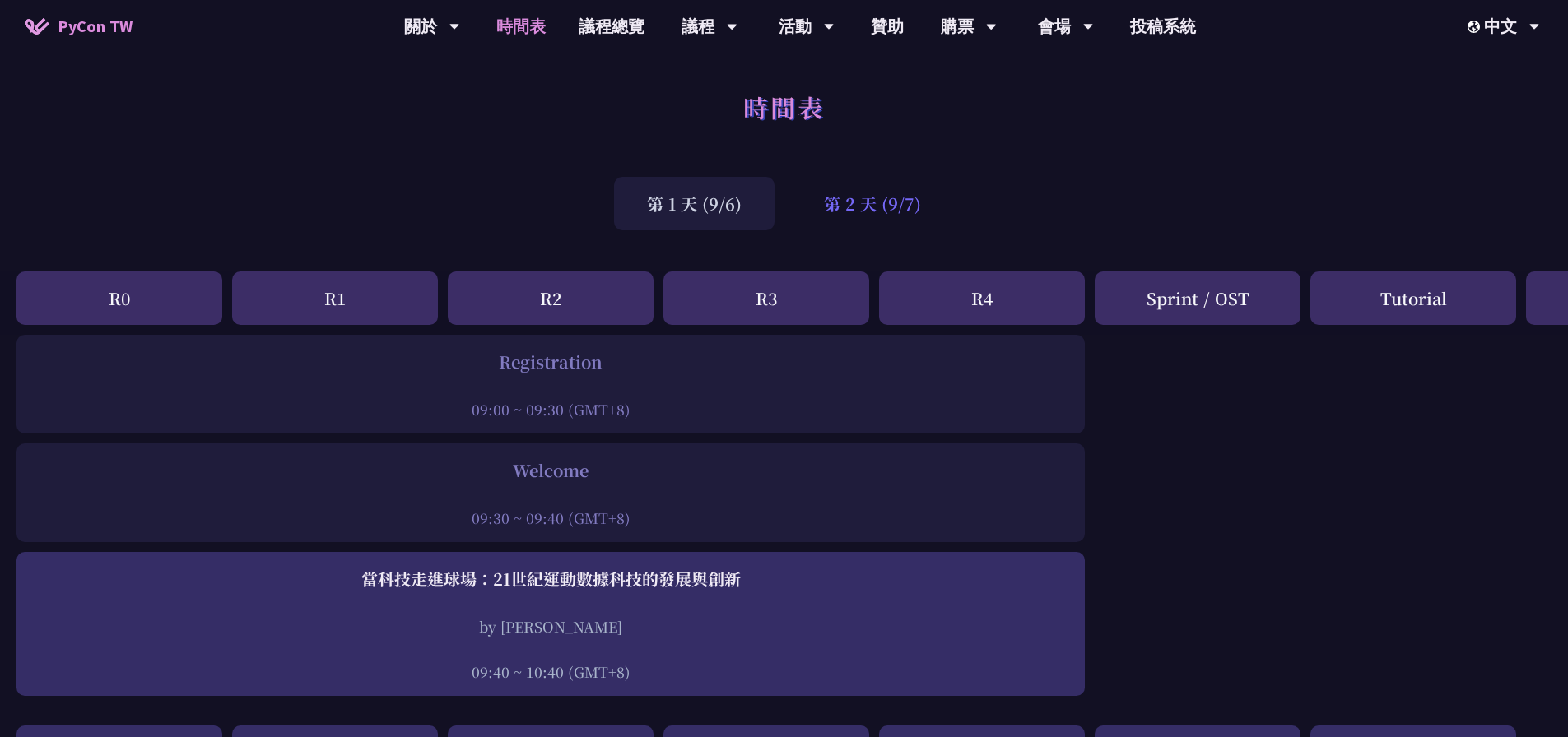
click at [882, 197] on div "第 2 天 (9/7)" at bounding box center [872, 203] width 163 height 54
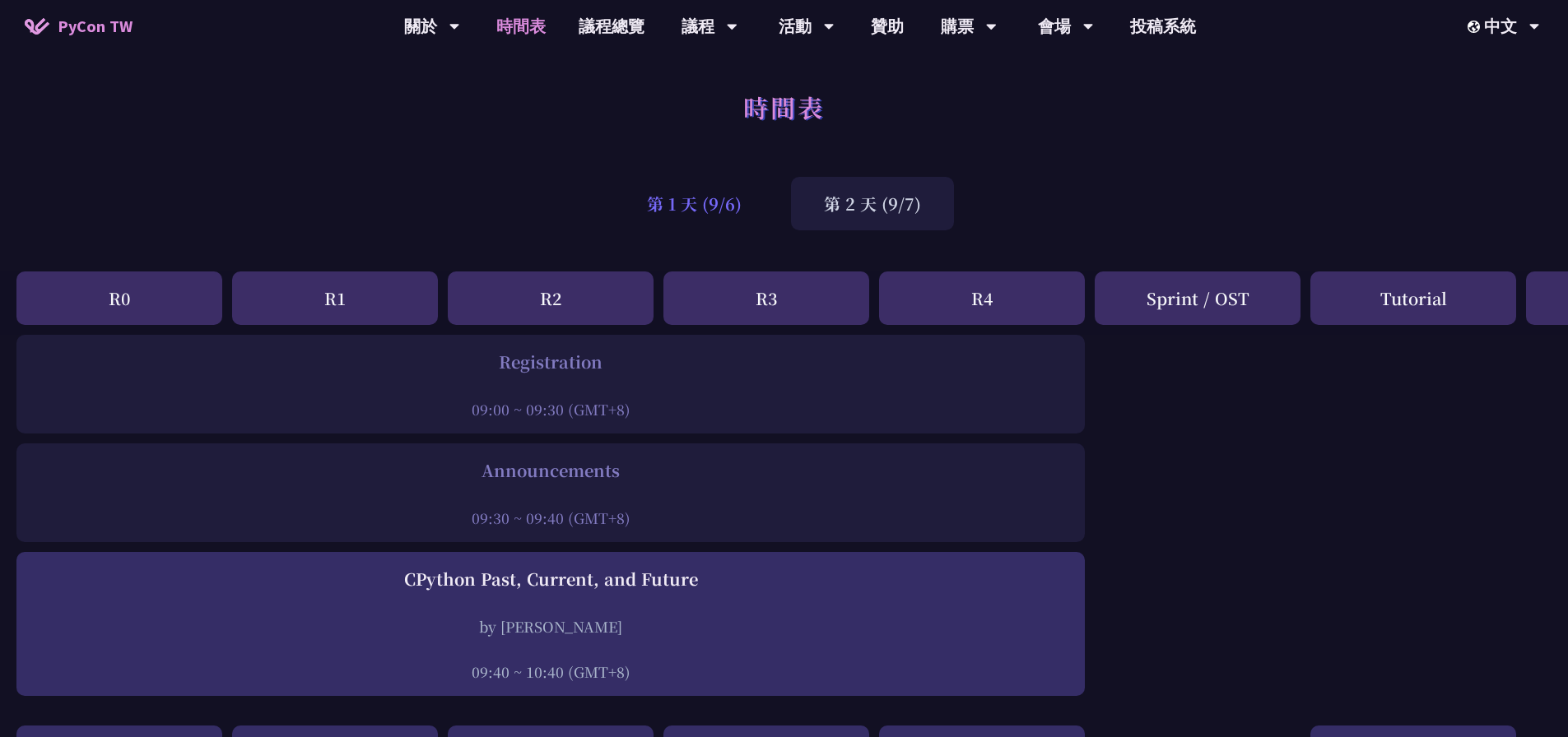
click at [691, 220] on div "第 1 天 (9/6)" at bounding box center [694, 203] width 161 height 54
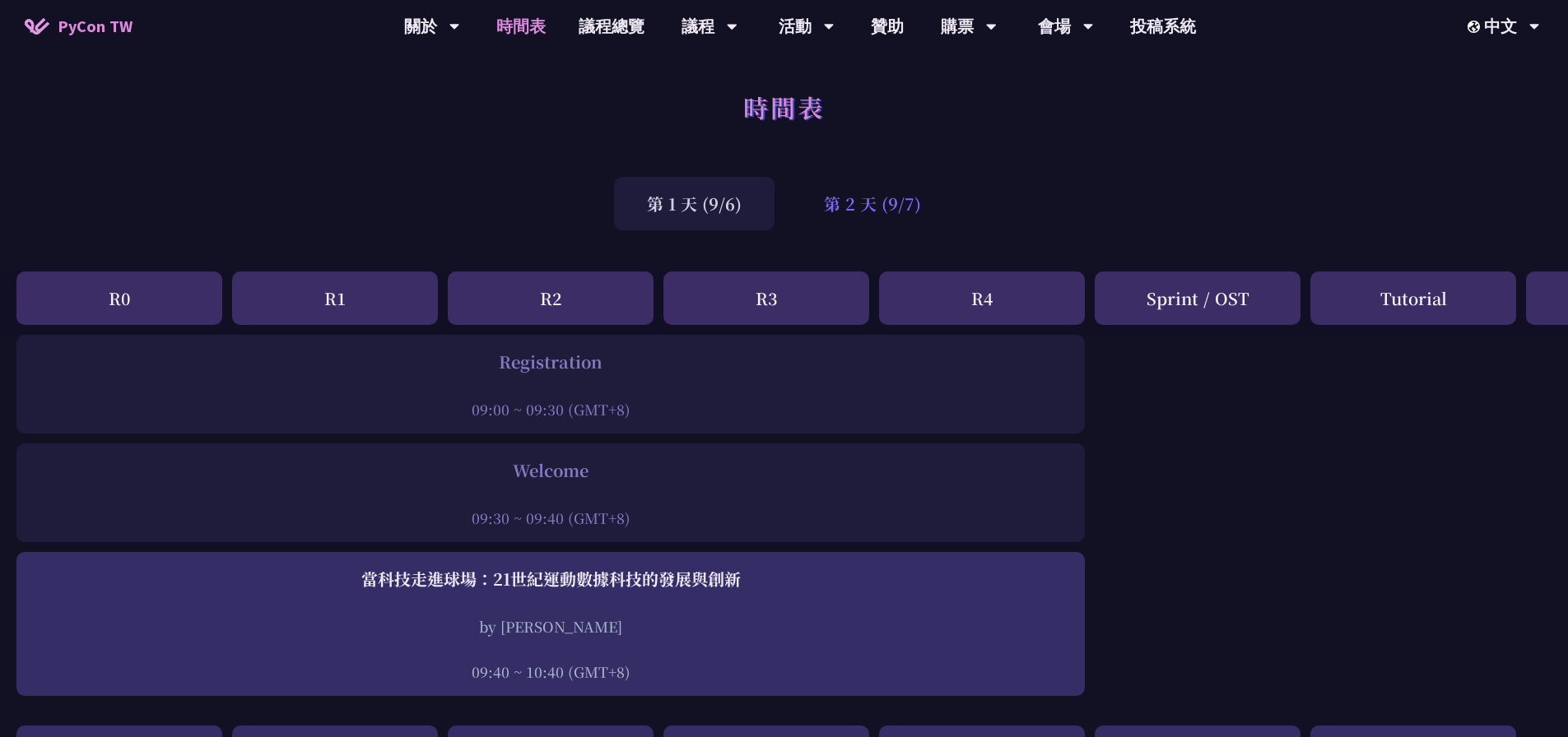
click at [884, 209] on div "第 2 天 (9/7)" at bounding box center [872, 203] width 163 height 54
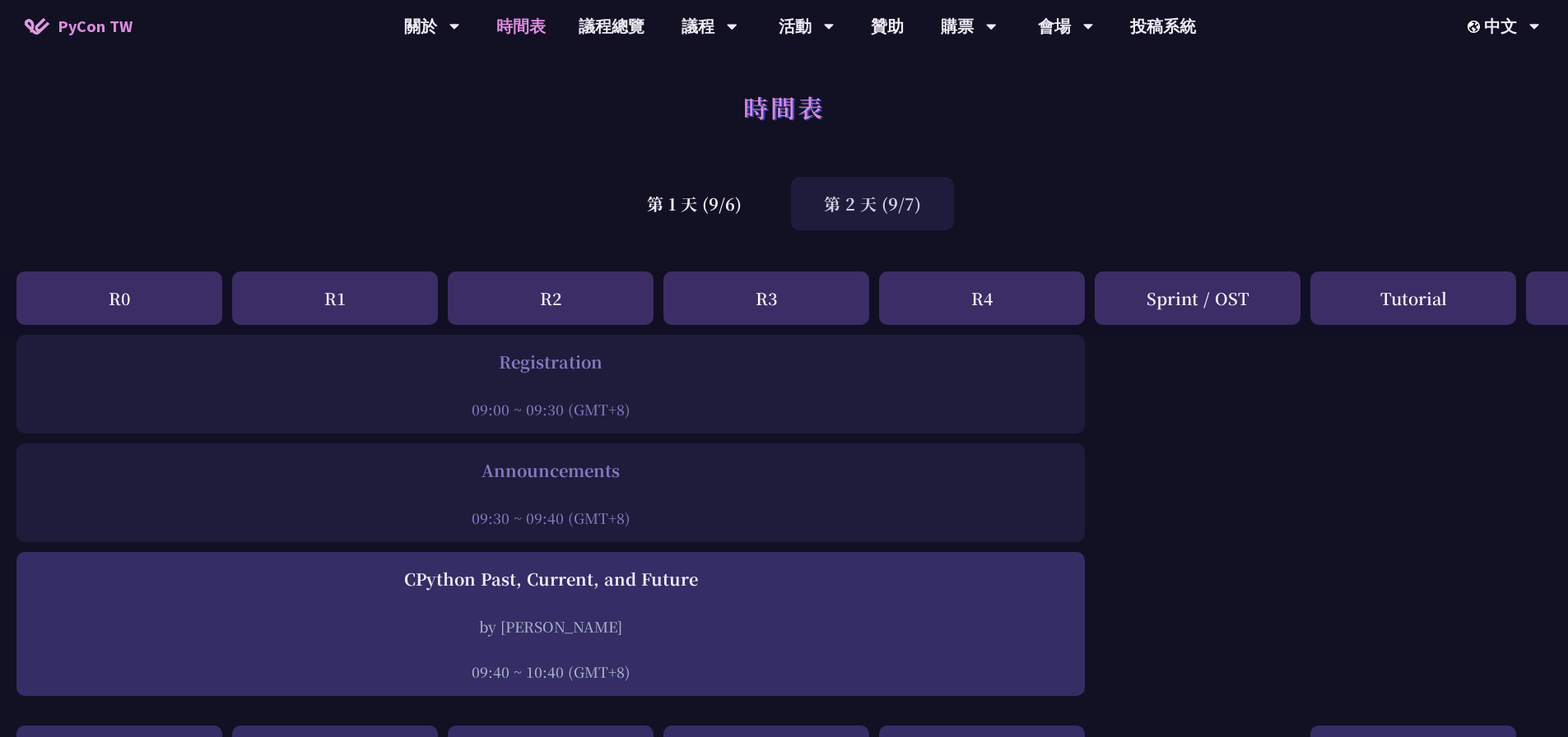
click at [678, 167] on div "時間表" at bounding box center [784, 126] width 1568 height 87
click at [701, 190] on div "第 1 天 (9/6)" at bounding box center [694, 203] width 161 height 54
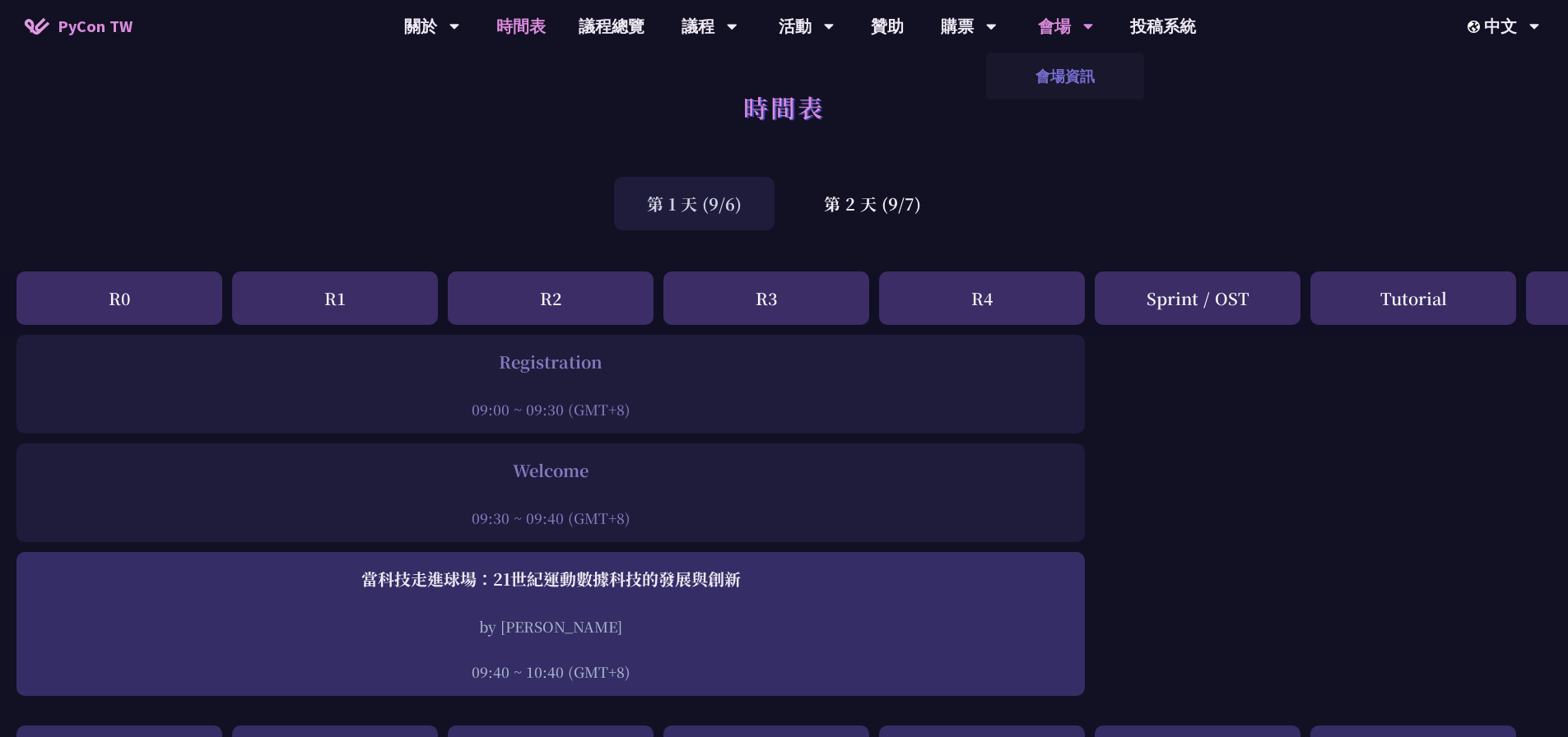
click at [1078, 69] on link "會場資訊" at bounding box center [1065, 76] width 158 height 38
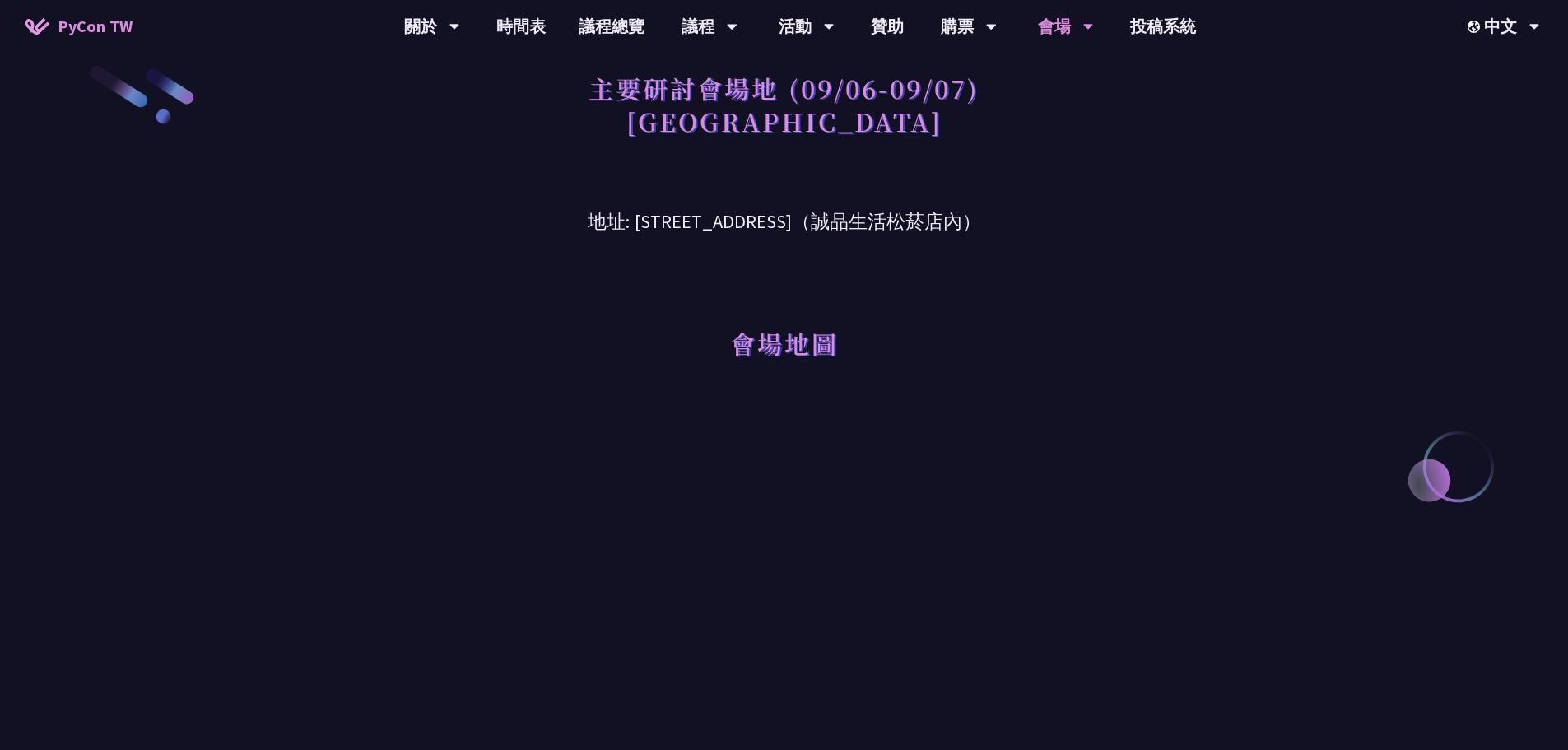
scroll to position [18, 0]
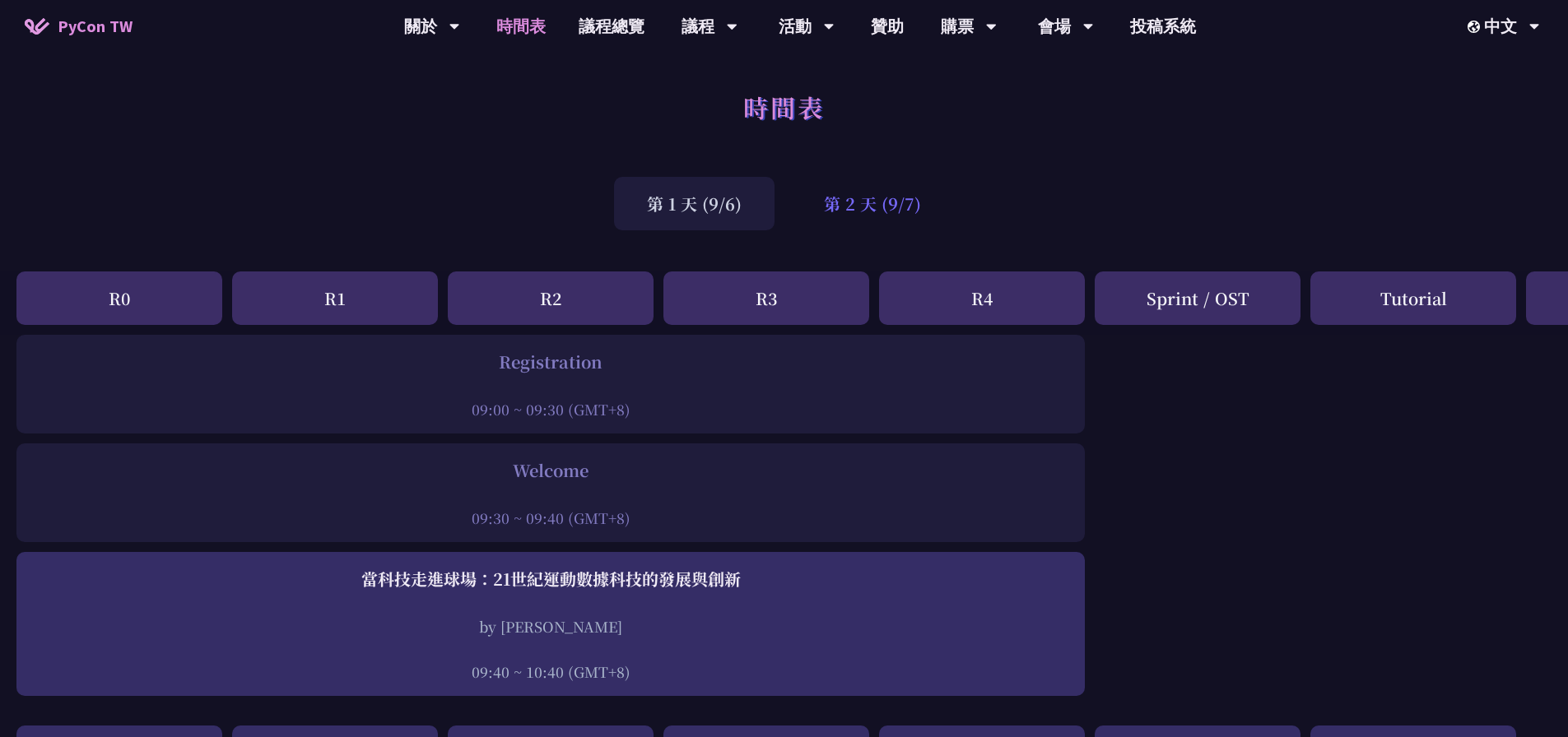
click at [844, 190] on div "第 2 天 (9/7)" at bounding box center [872, 203] width 163 height 54
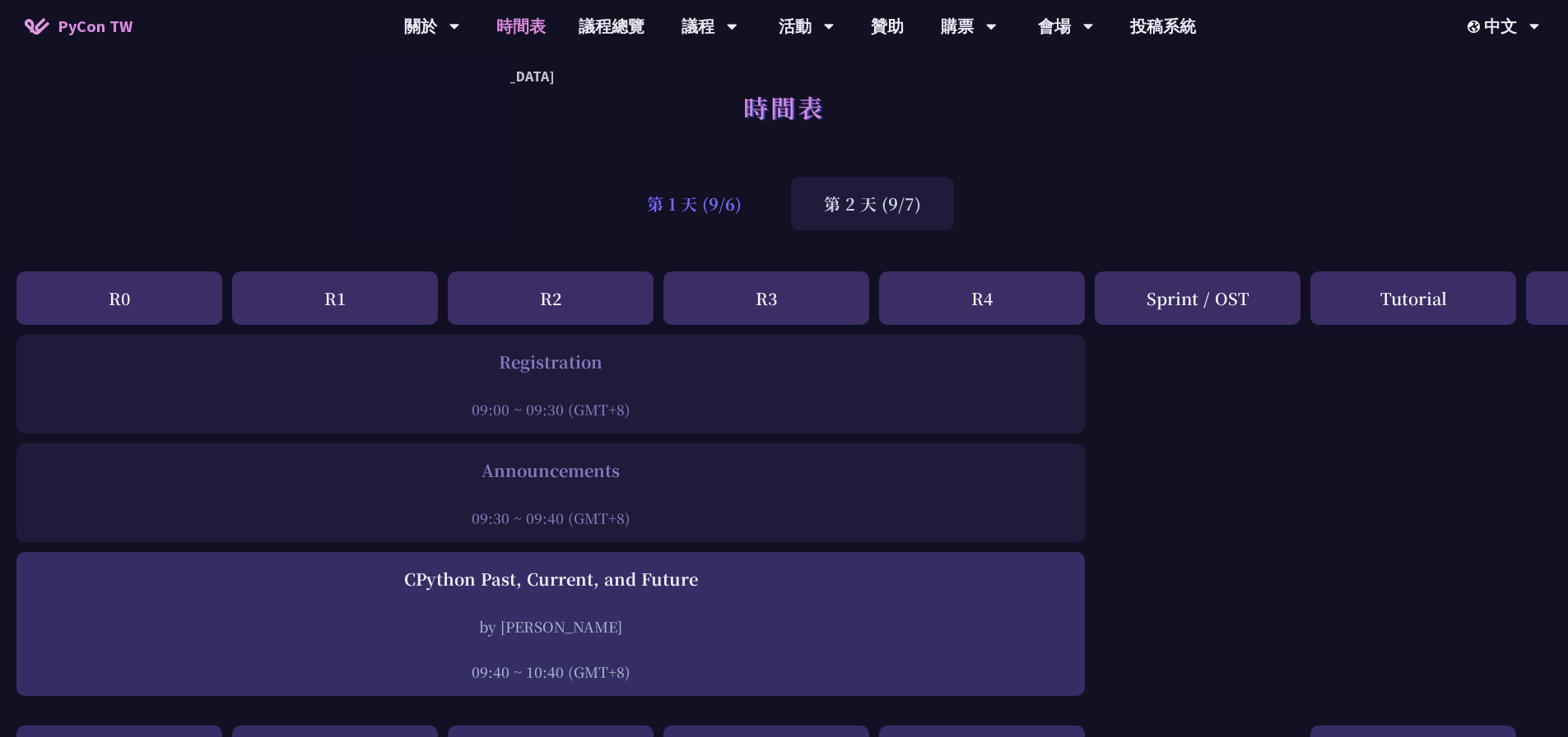
click at [659, 215] on div "第 1 天 (9/6)" at bounding box center [694, 203] width 161 height 54
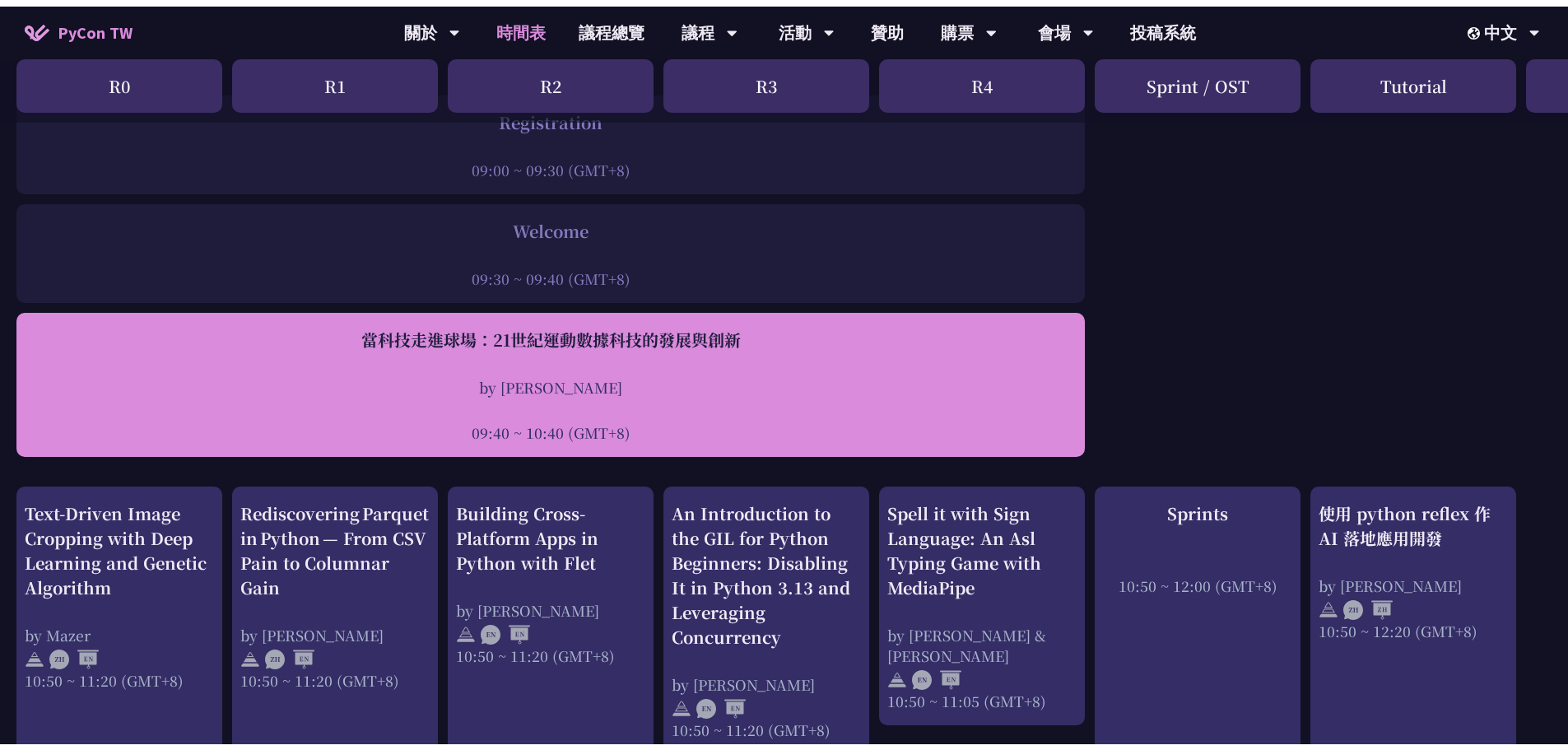
scroll to position [247, 0]
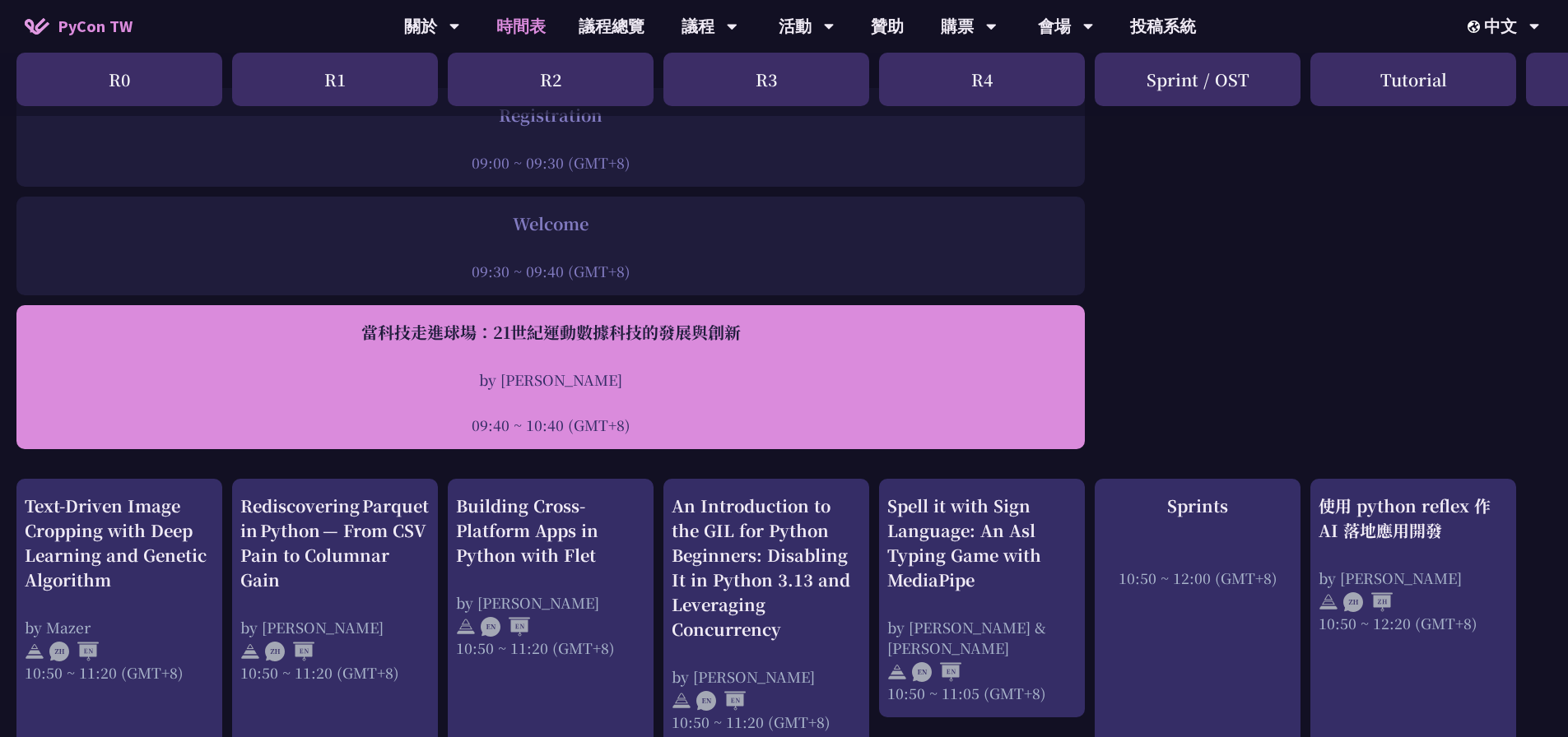
click at [569, 353] on div "當科技走進球場：21世紀運動數據科技的發展與創新 by [PERSON_NAME] 09:40 ~ 10:40 (GMT+8)" at bounding box center [550, 377] width 1052 height 115
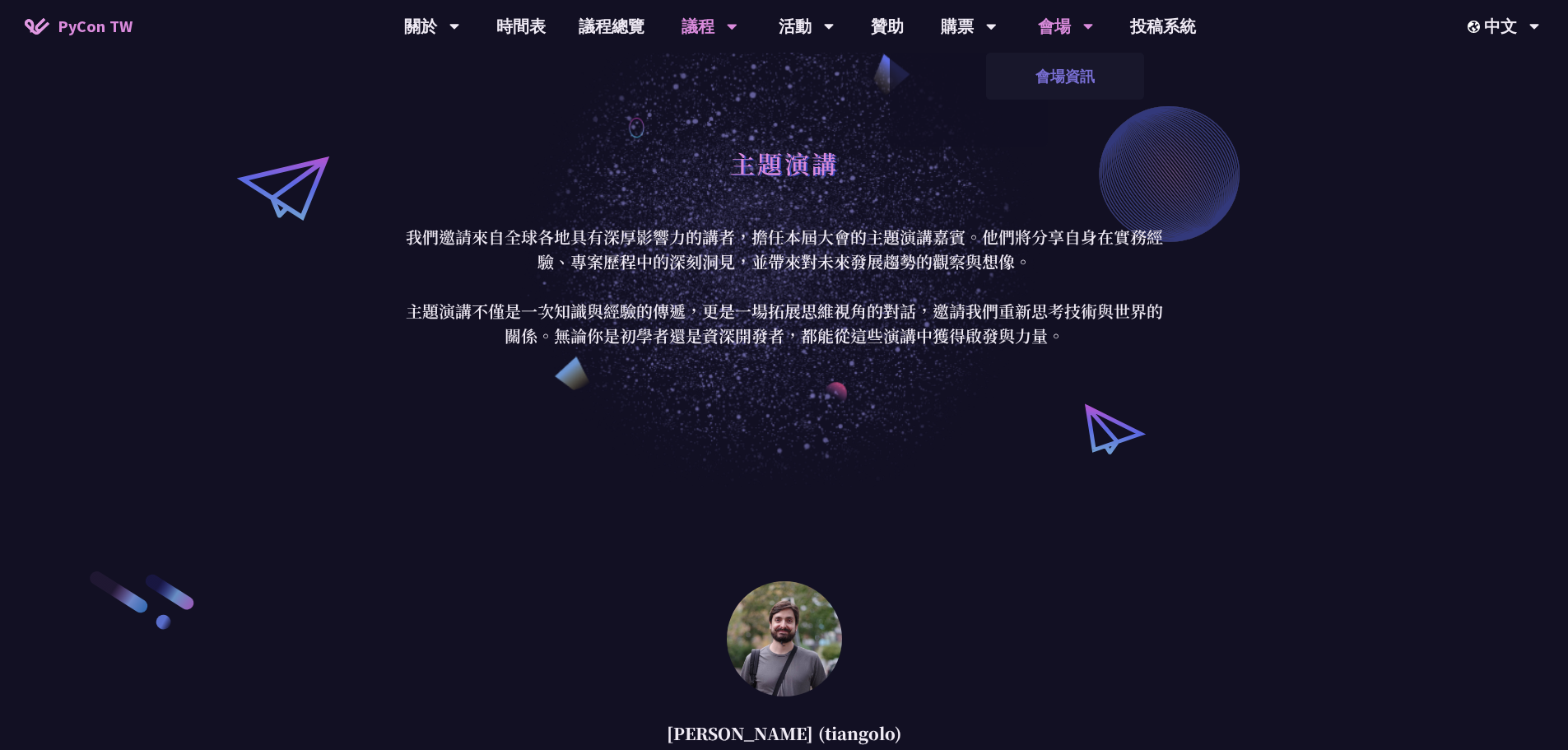
click at [1075, 65] on link "會場資訊" at bounding box center [1065, 76] width 158 height 38
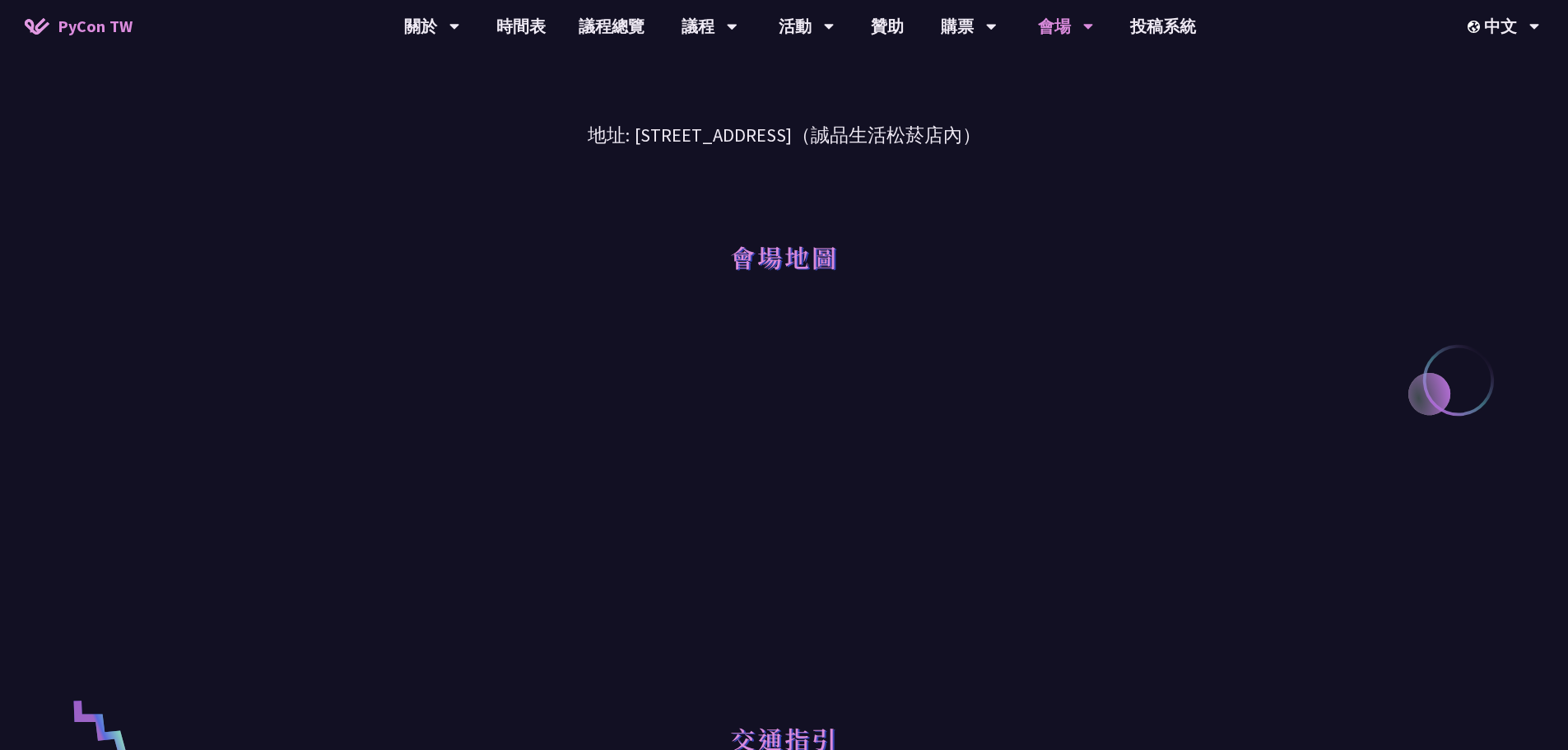
scroll to position [247, 0]
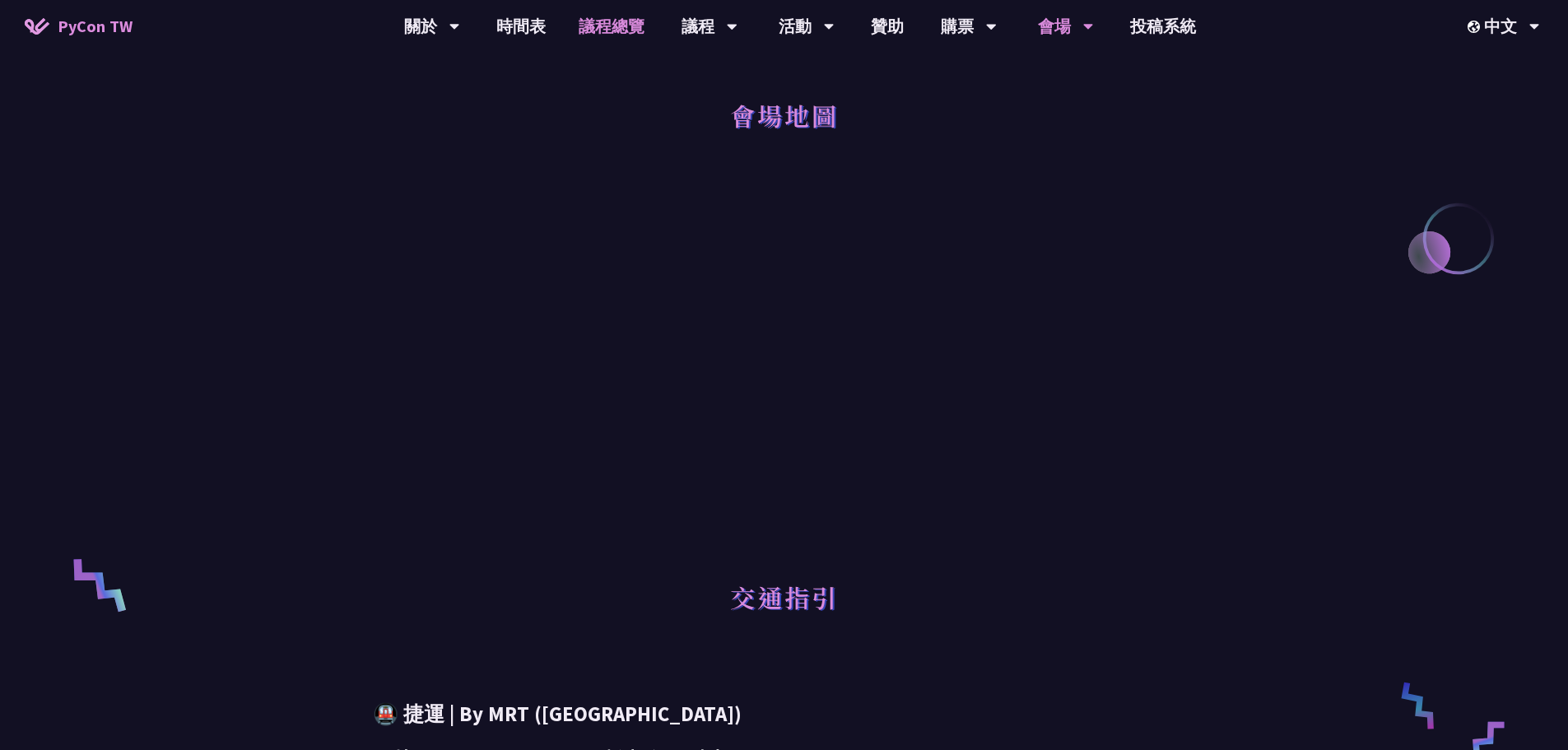
click at [605, 30] on link "議程總覽" at bounding box center [611, 26] width 99 height 53
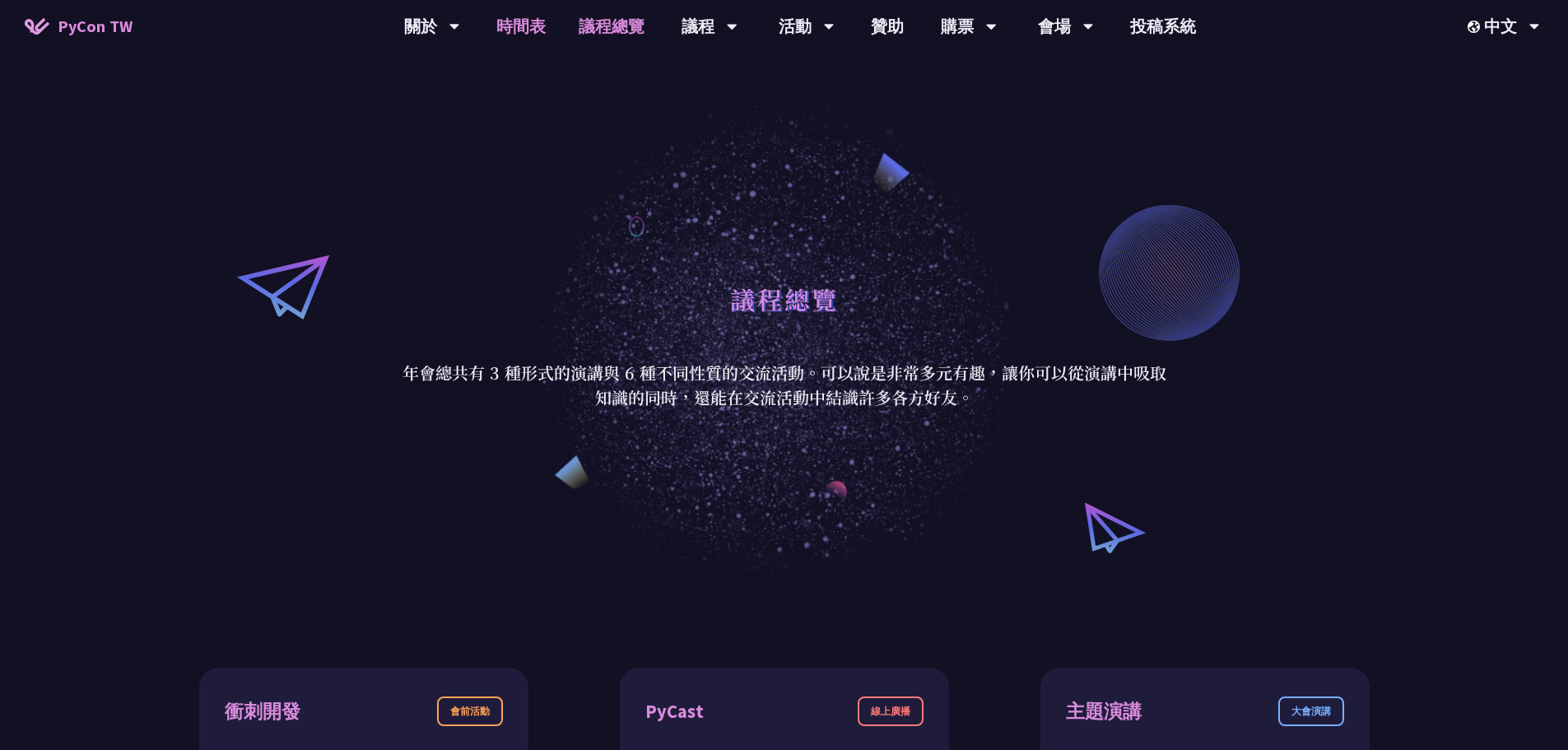
click at [517, 24] on link "時間表" at bounding box center [520, 26] width 82 height 53
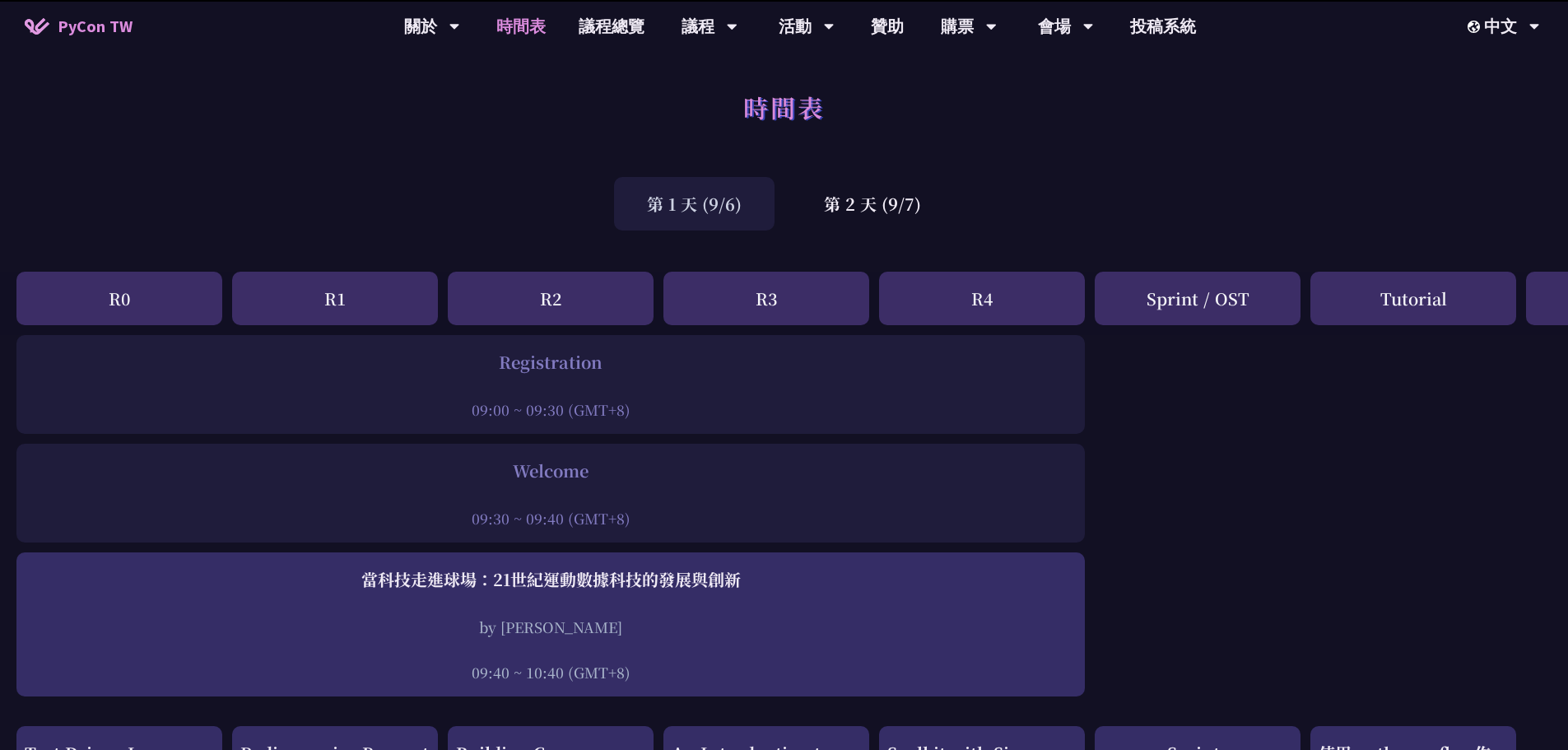
scroll to position [247, 0]
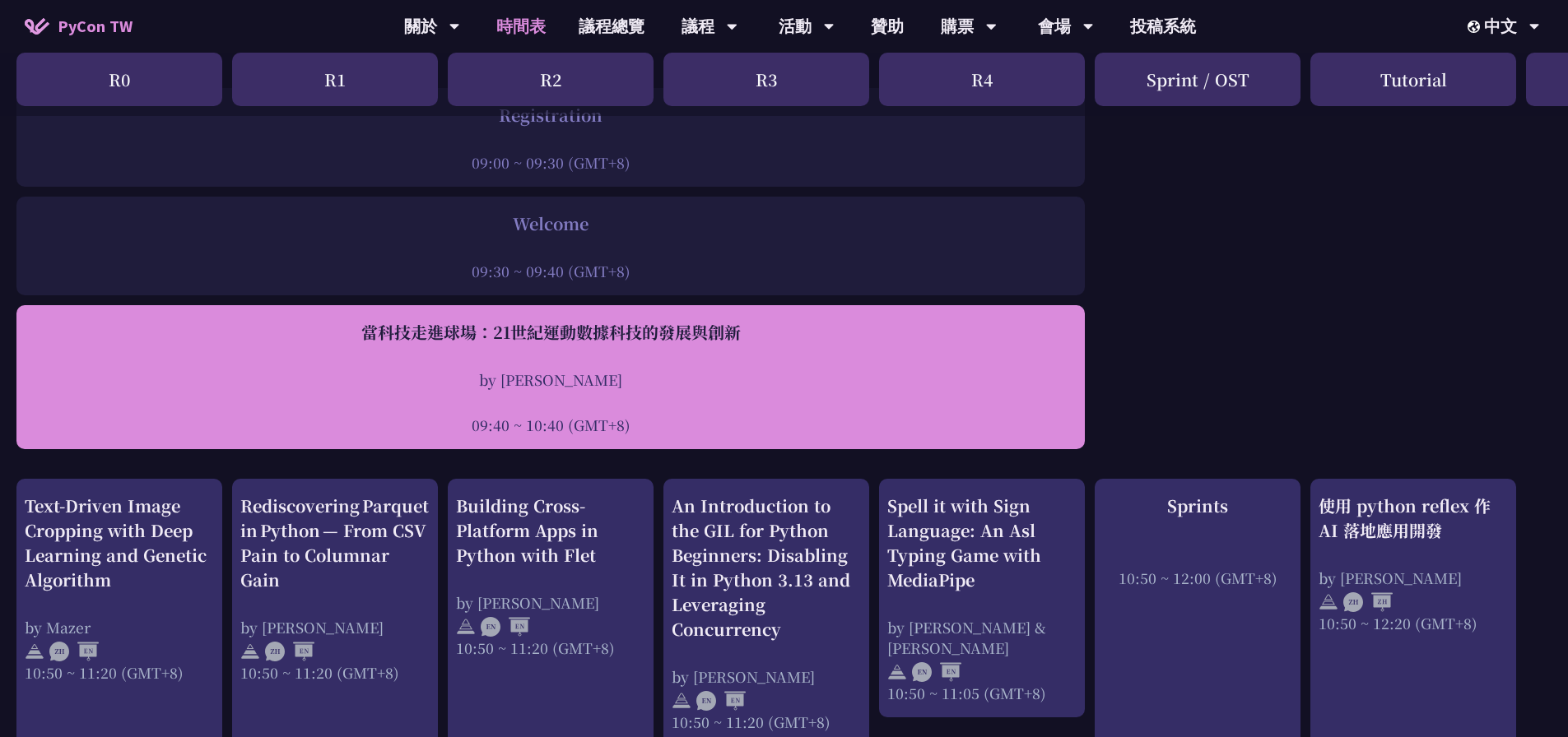
click at [801, 350] on div "當科技走進球場：21世紀運動數據科技的發展與創新 by [PERSON_NAME] 09:40 ~ 10:40 (GMT+8)" at bounding box center [550, 377] width 1052 height 115
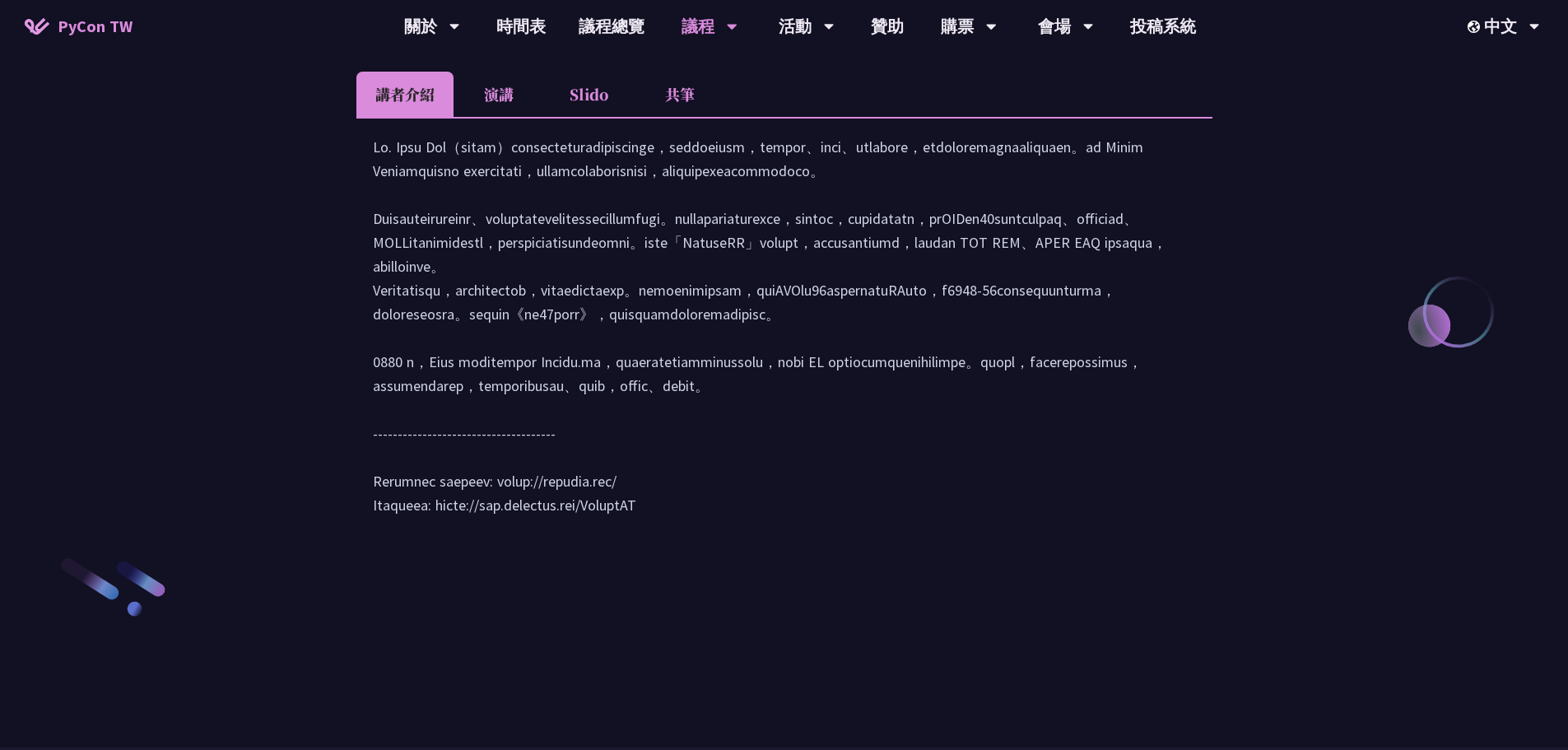
scroll to position [2139, 0]
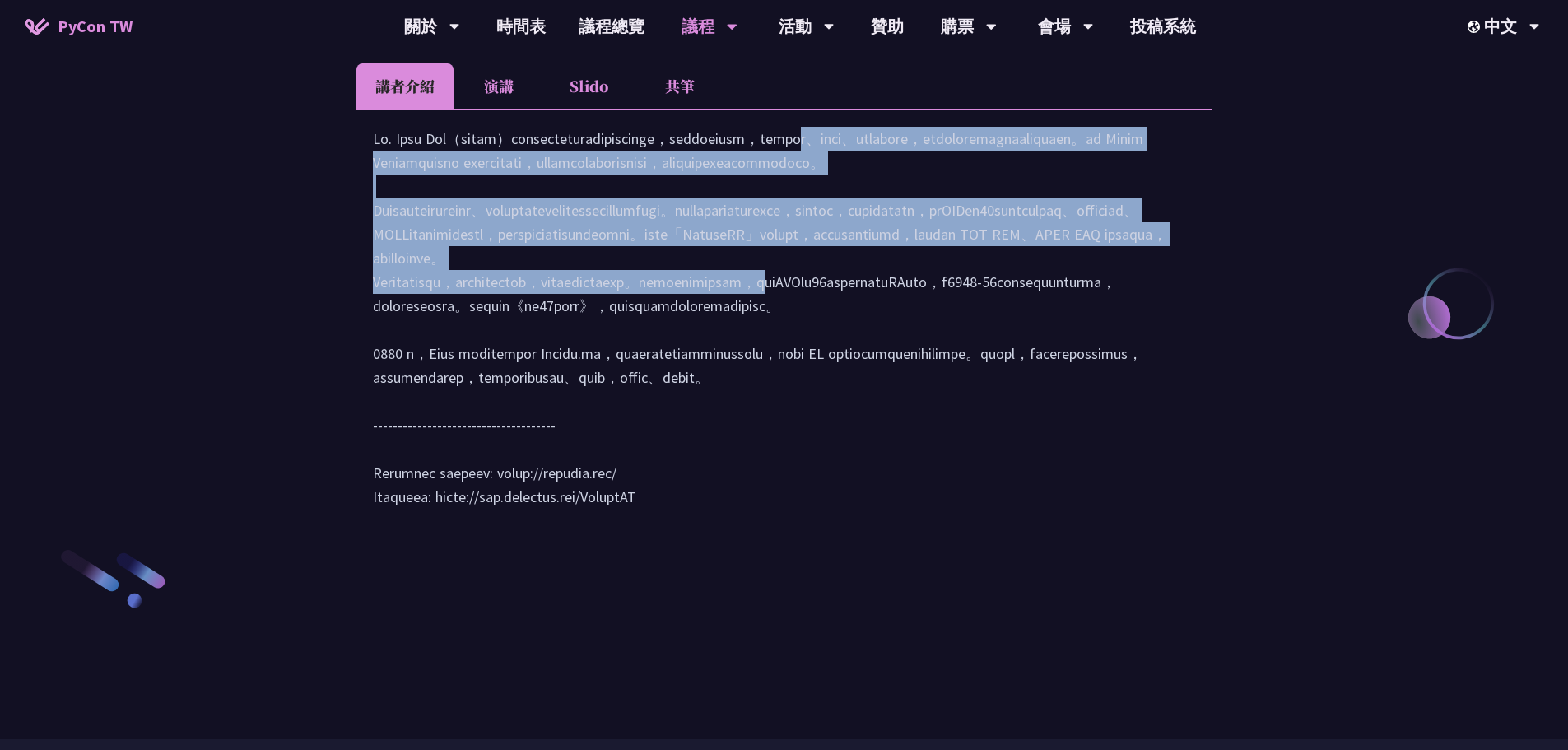
drag, startPoint x: 746, startPoint y: 213, endPoint x: 758, endPoint y: 412, distance: 199.4
click at [758, 412] on div at bounding box center [784, 326] width 823 height 398
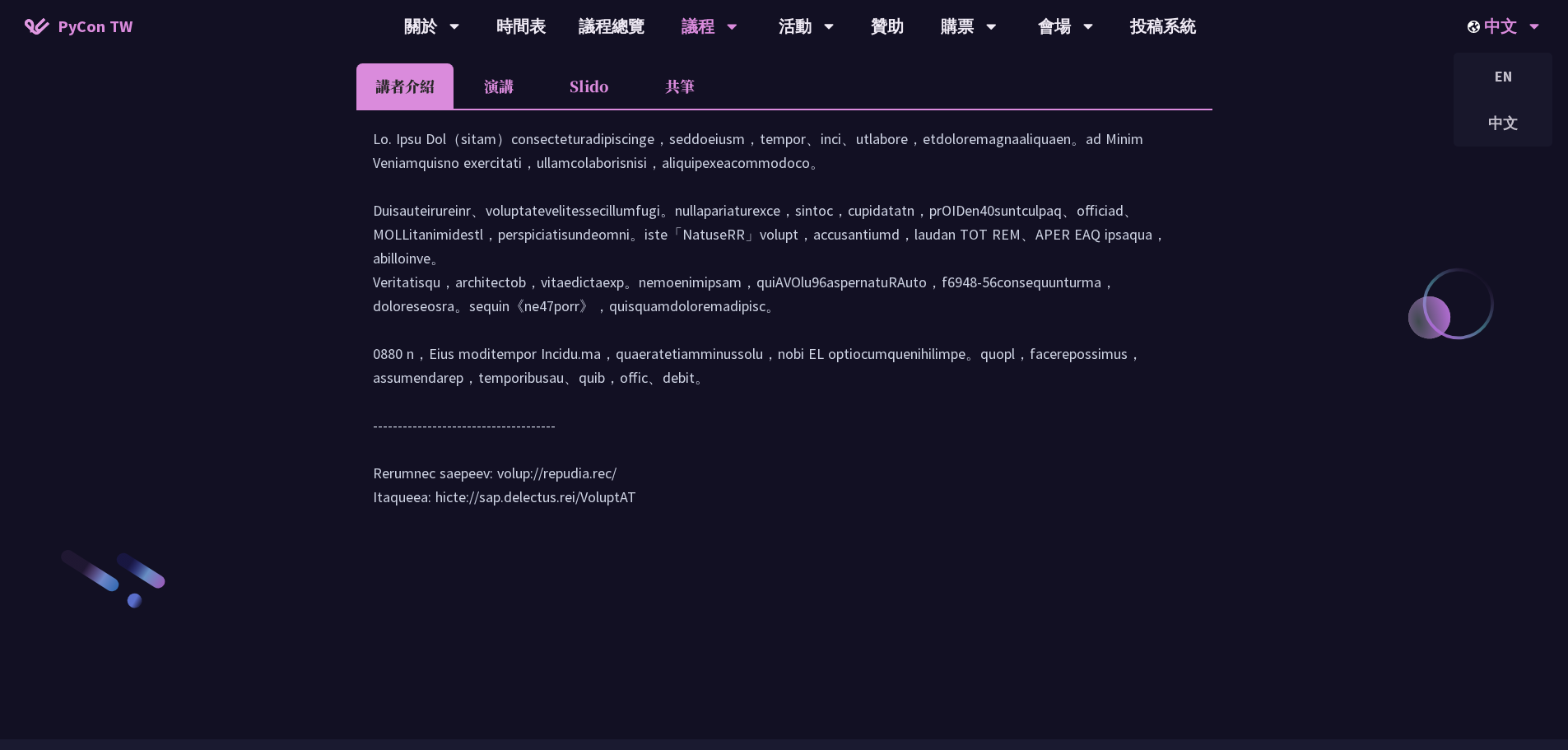
click at [1500, 20] on div "中文" at bounding box center [1503, 26] width 72 height 53
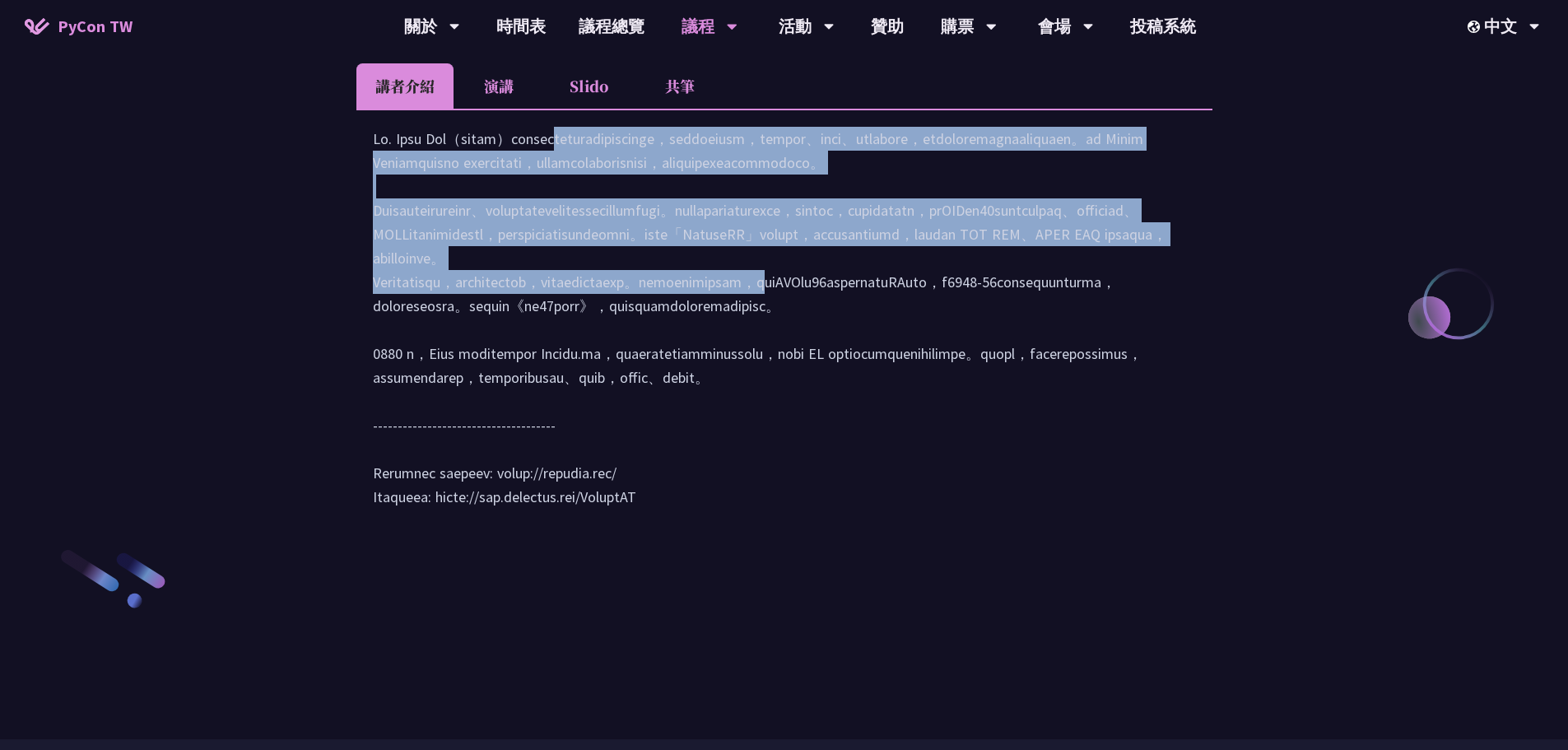
drag, startPoint x: 363, startPoint y: 216, endPoint x: 759, endPoint y: 406, distance: 439.2
click at [759, 406] on div at bounding box center [784, 325] width 856 height 433
click at [759, 406] on div at bounding box center [784, 326] width 823 height 398
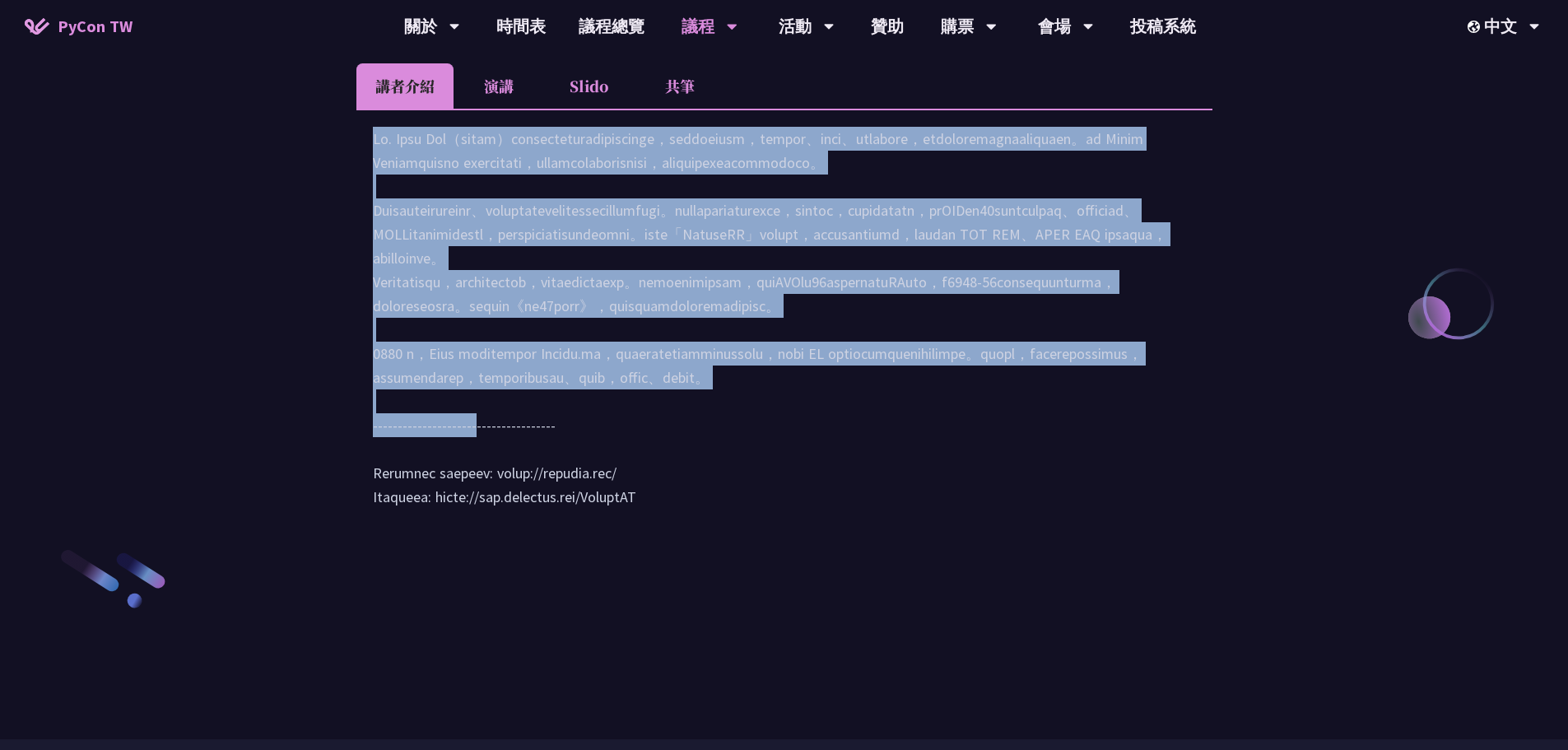
drag, startPoint x: 341, startPoint y: 361, endPoint x: 767, endPoint y: 552, distance: 466.9
click at [767, 525] on div at bounding box center [784, 326] width 823 height 398
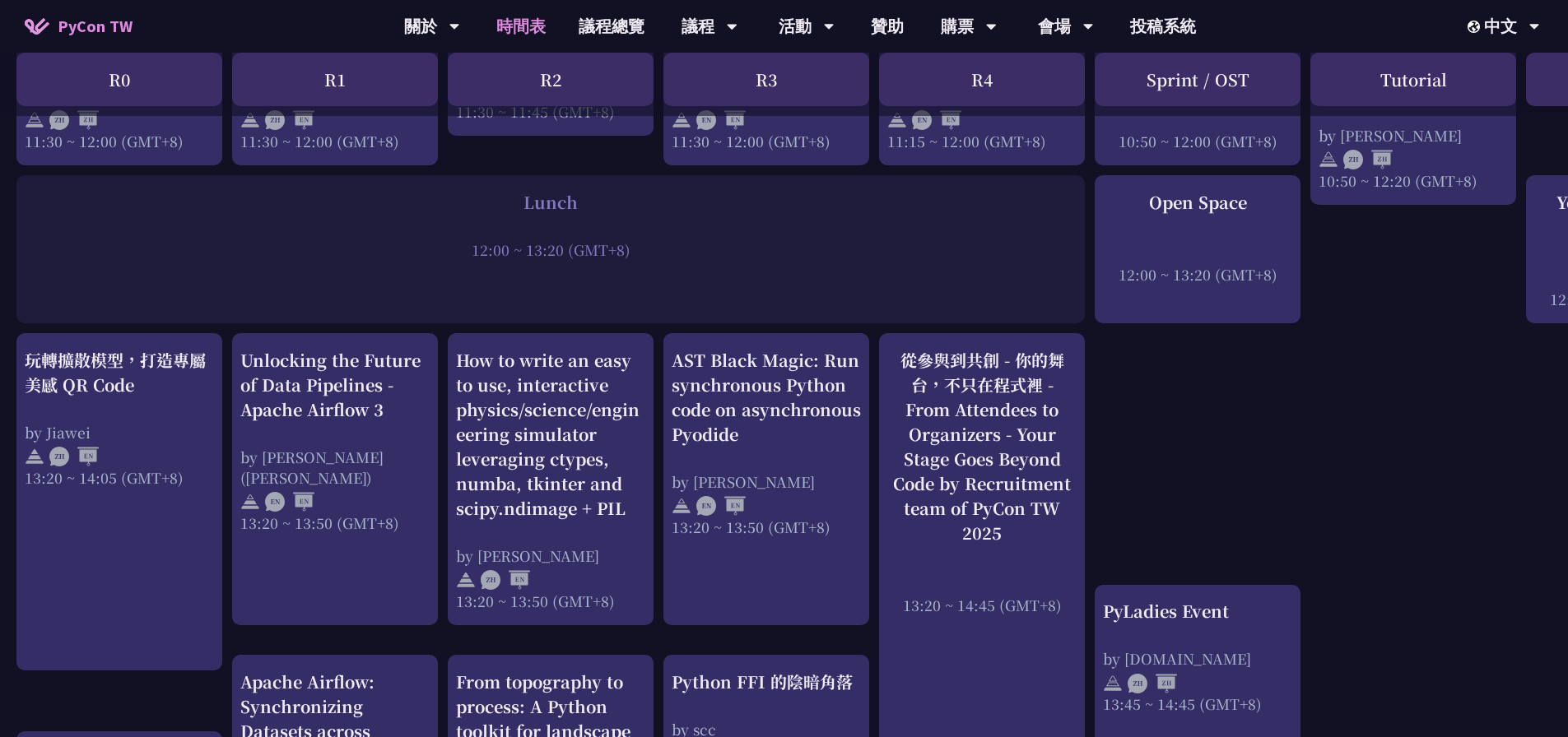
scroll to position [1152, 0]
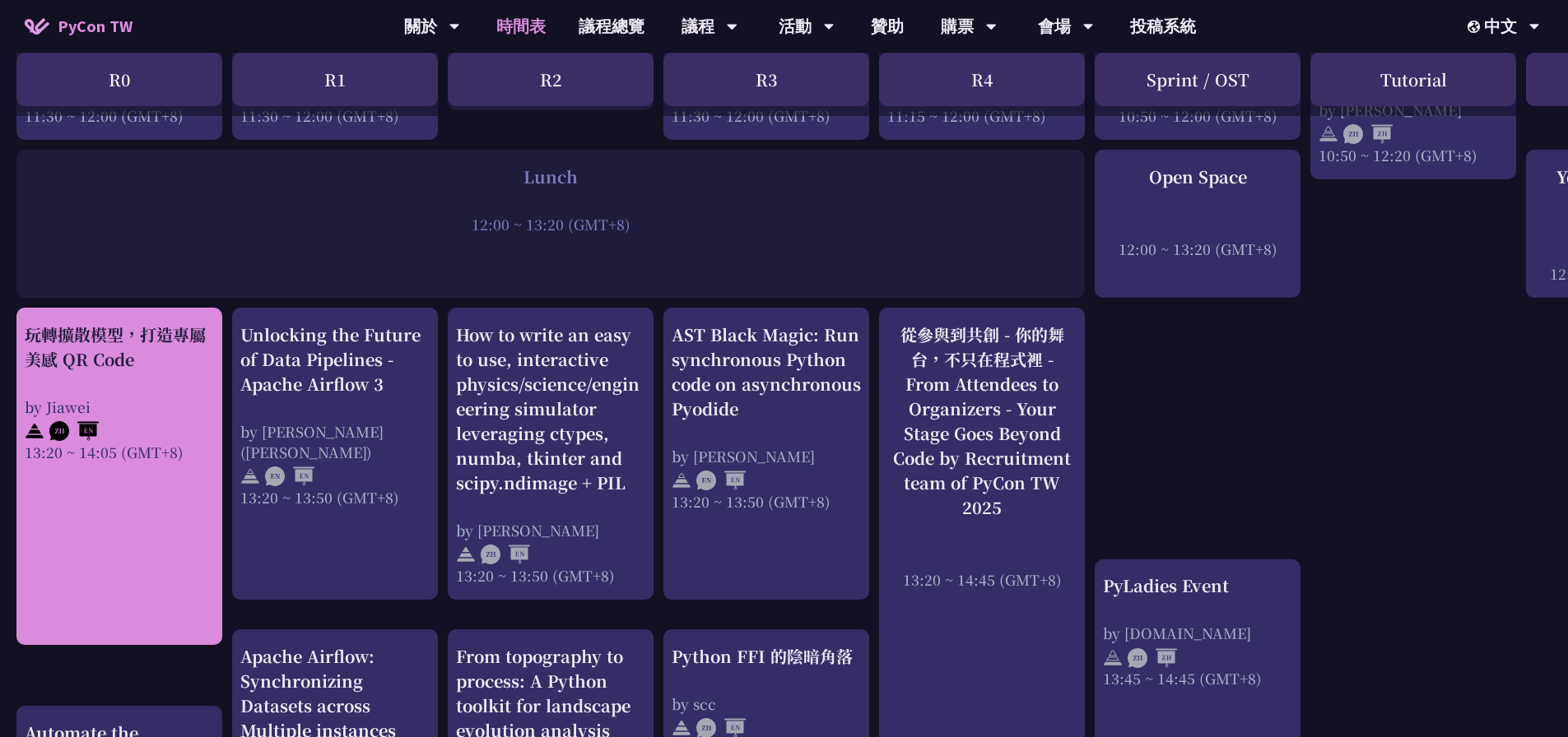
click at [156, 457] on div "13:20 ~ 14:05 (GMT+8)" at bounding box center [119, 452] width 190 height 20
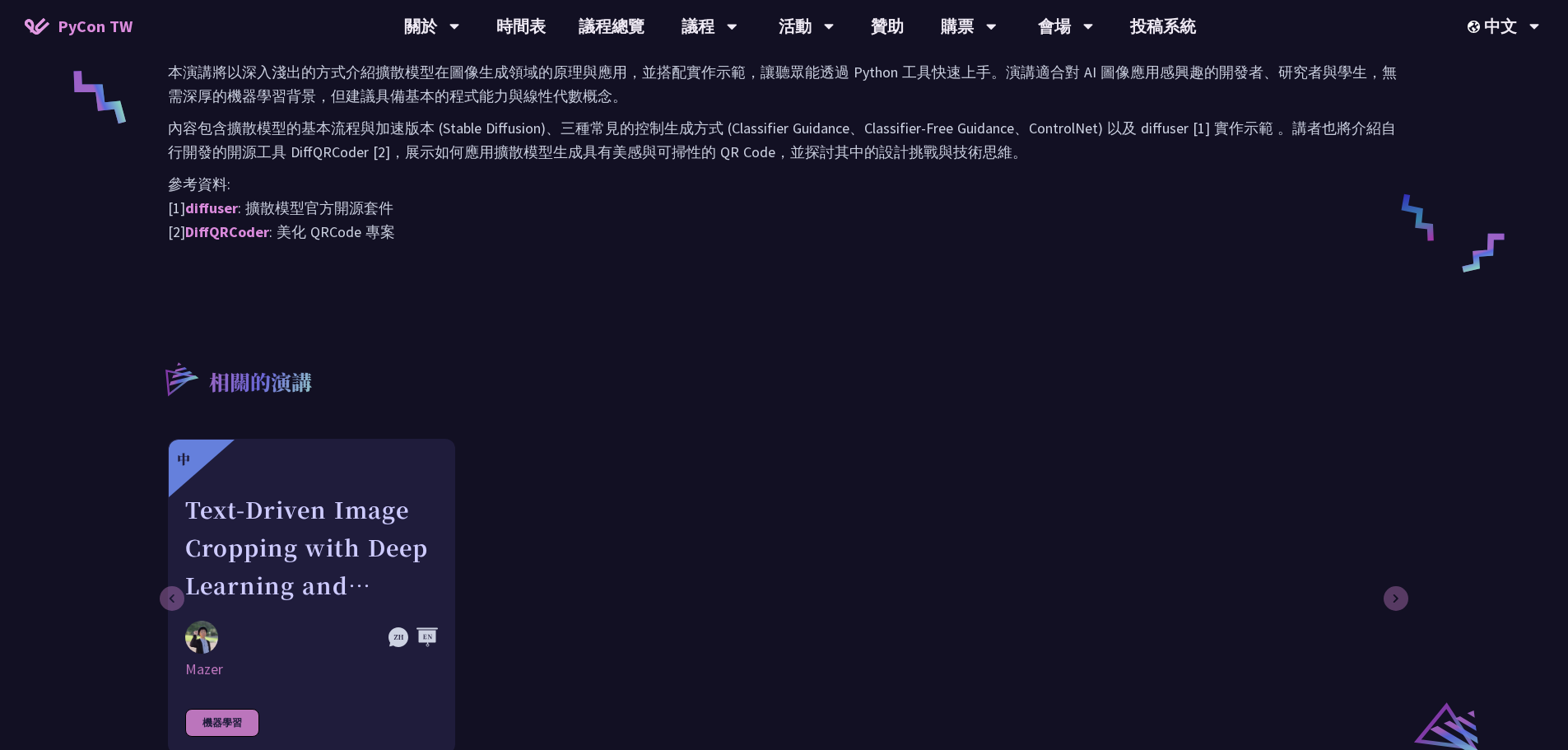
scroll to position [741, 0]
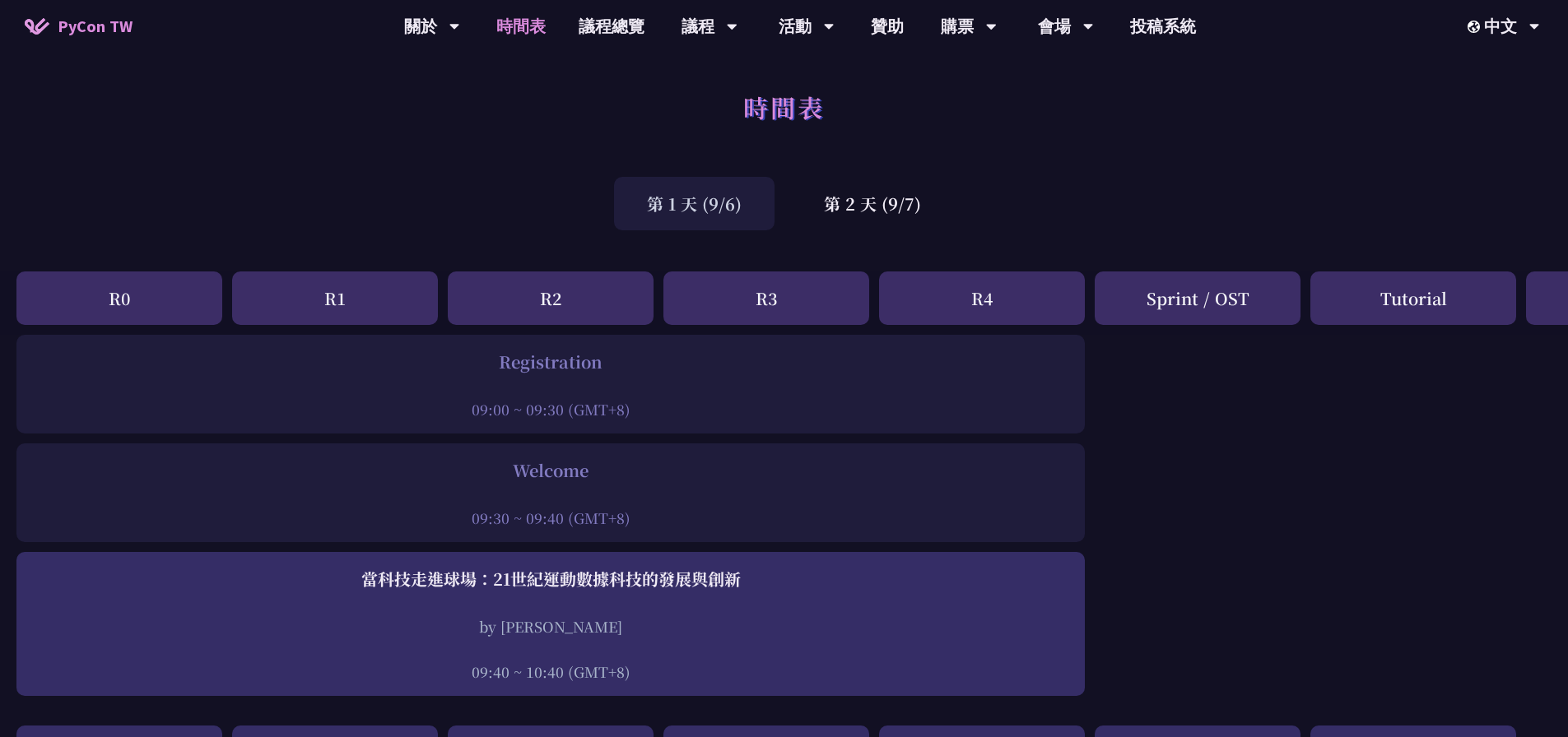
click at [1399, 293] on div "Tutorial" at bounding box center [1413, 298] width 206 height 54
click at [1410, 304] on div "Tutorial" at bounding box center [1413, 298] width 206 height 54
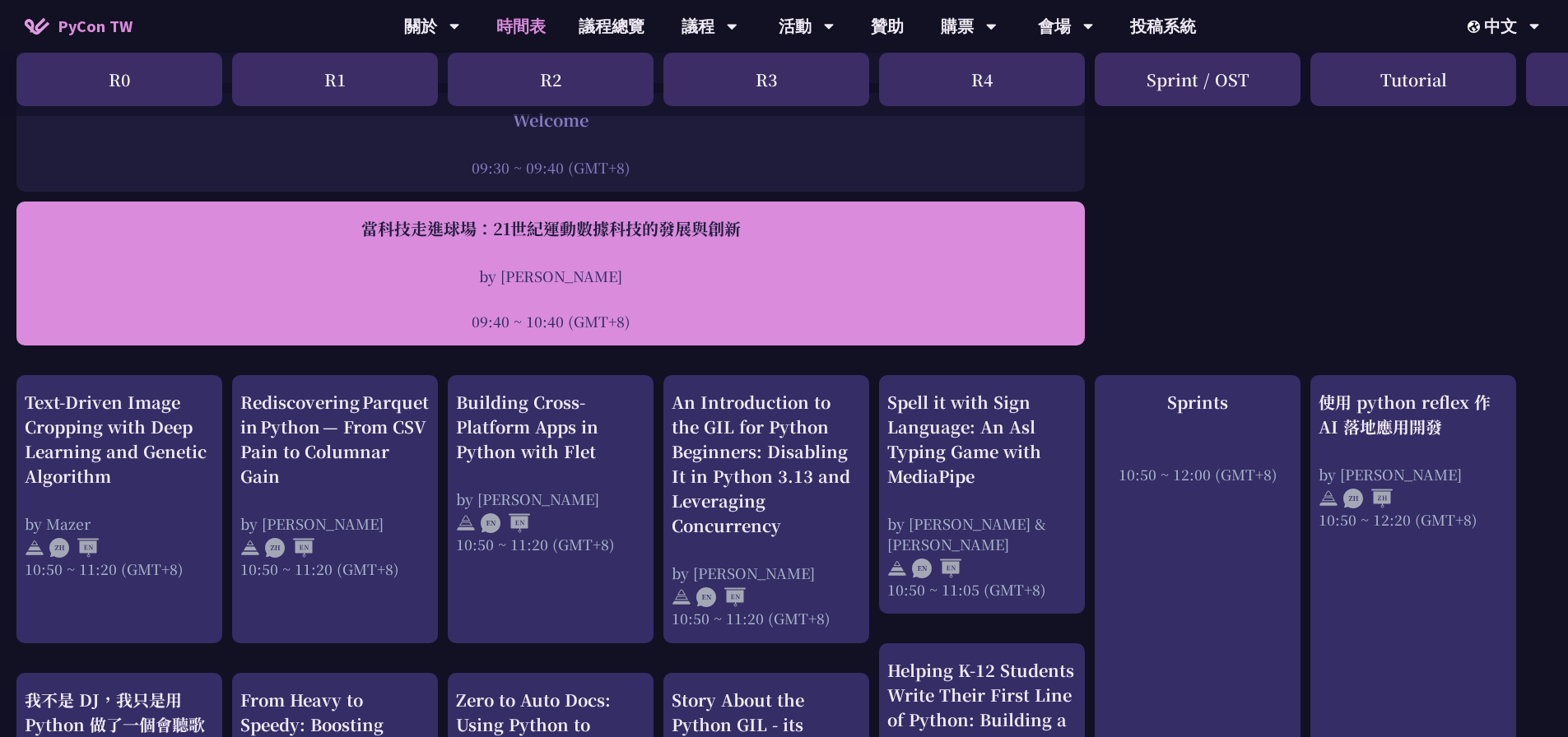
scroll to position [264, 0]
